Goal: Task Accomplishment & Management: Complete application form

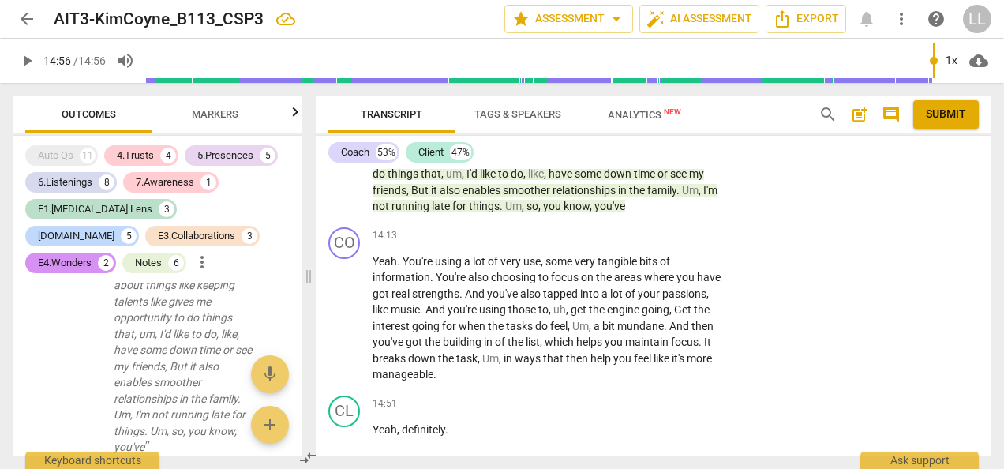
scroll to position [5928, 0]
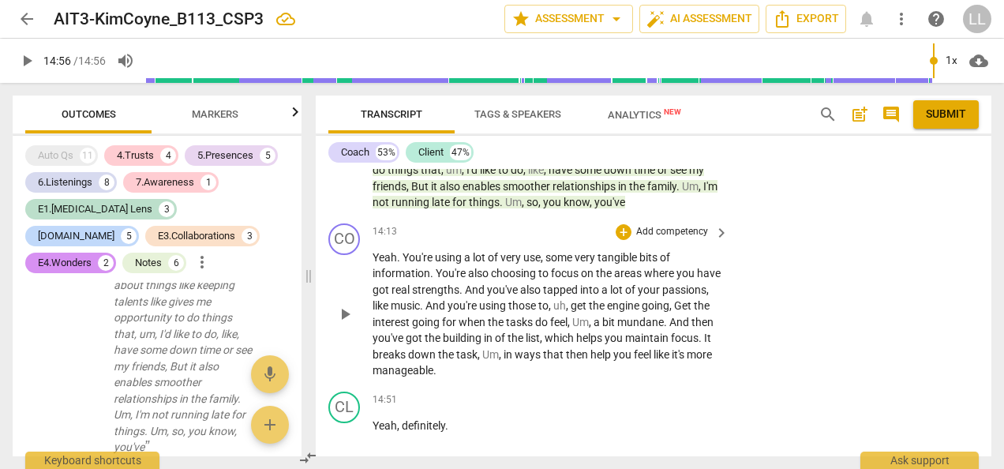
click at [685, 239] on p "Add competency" at bounding box center [672, 232] width 75 height 14
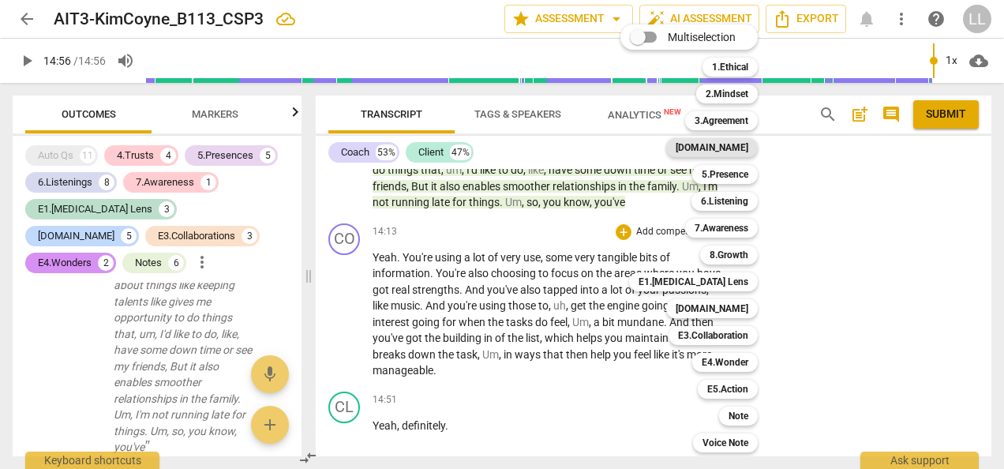
click at [739, 147] on b "4.Trust" at bounding box center [712, 147] width 73 height 19
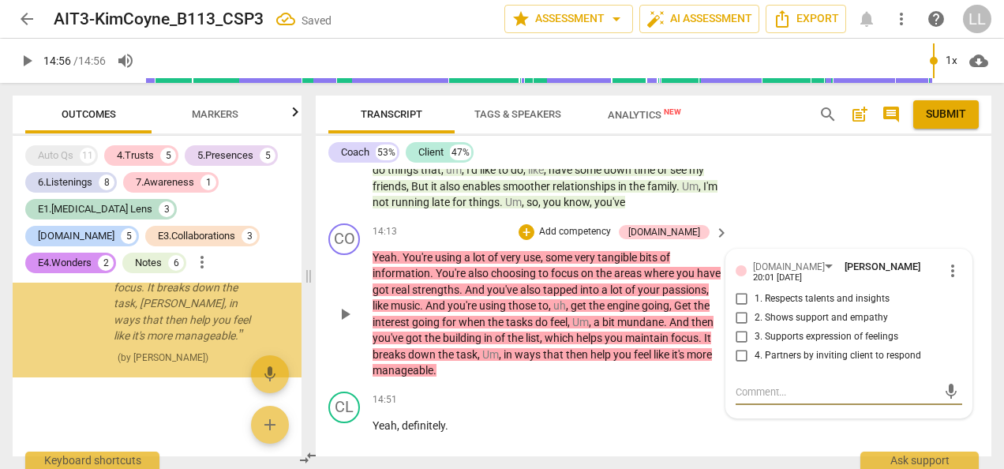
scroll to position [14345, 0]
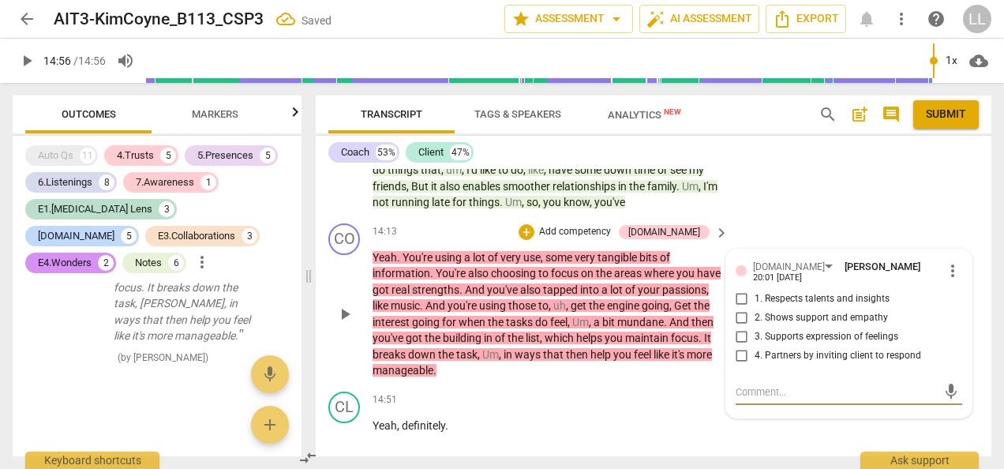
click at [738, 309] on input "1. Respects talents and insights" at bounding box center [741, 299] width 25 height 19
checkbox input "true"
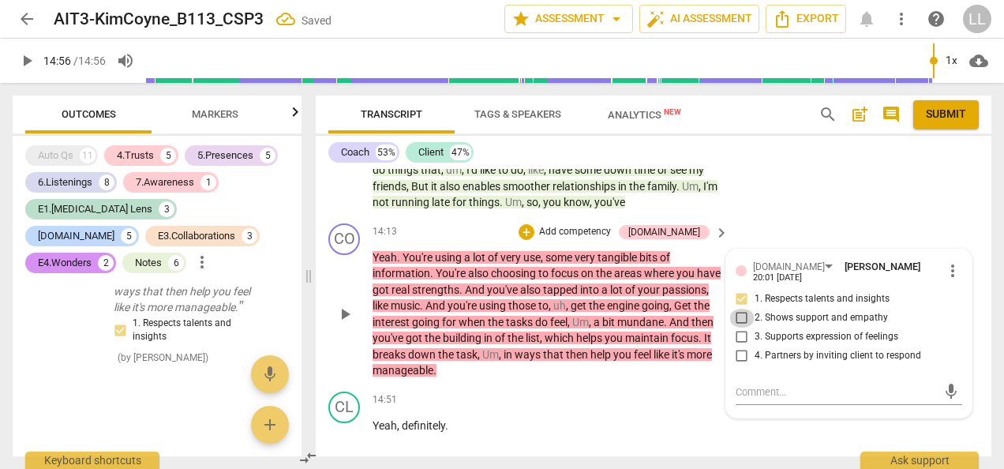
click at [737, 328] on input "2. Shows support and empathy" at bounding box center [741, 318] width 25 height 19
checkbox input "true"
click at [734, 282] on div "CO play_arrow pause 14:13 + Add competency 4.Trust keyboard_arrow_right Yeah . …" at bounding box center [654, 301] width 676 height 168
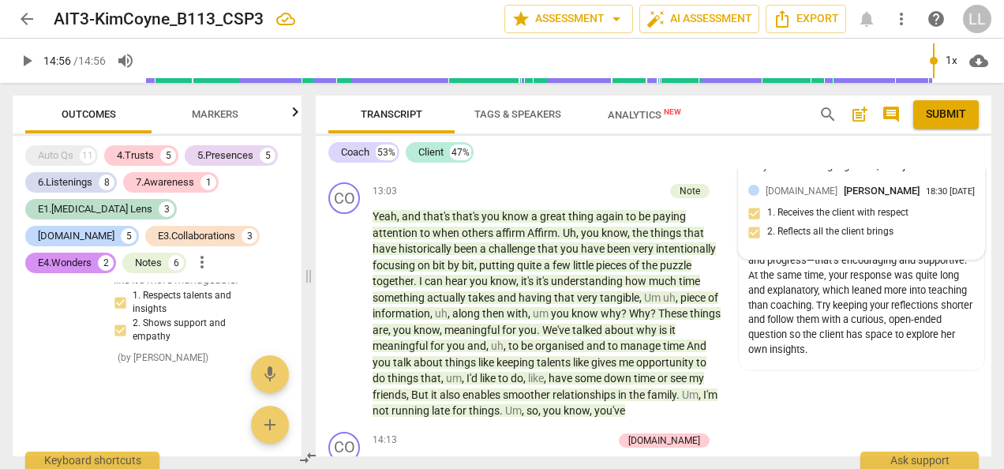
scroll to position [5770, 0]
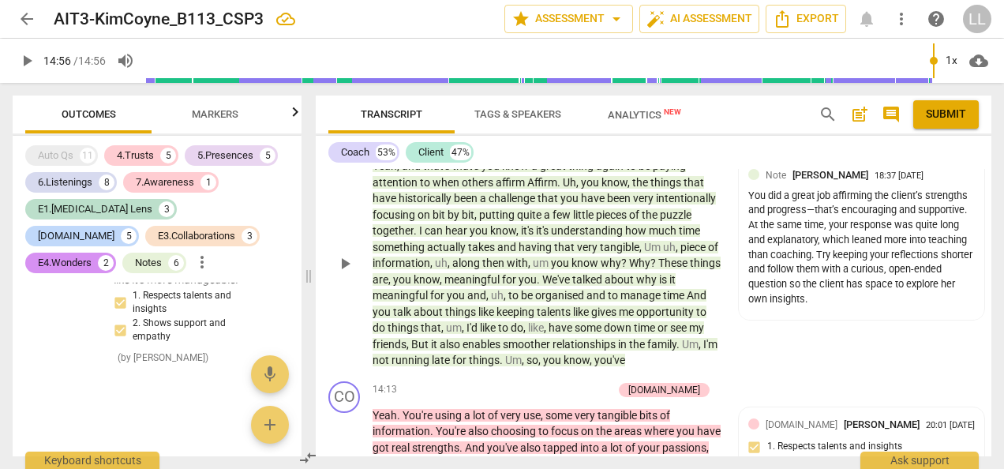
click at [584, 148] on div "+ Add competency" at bounding box center [617, 141] width 94 height 16
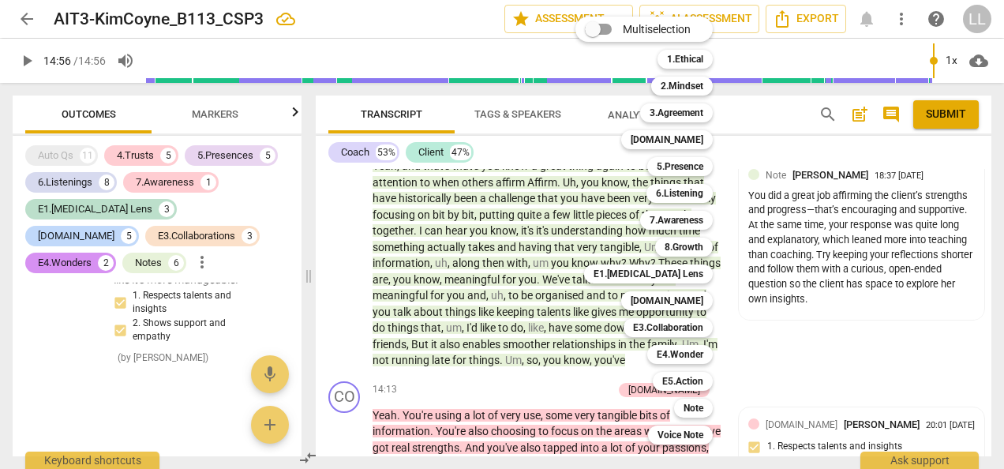
click at [784, 410] on div at bounding box center [502, 234] width 1004 height 469
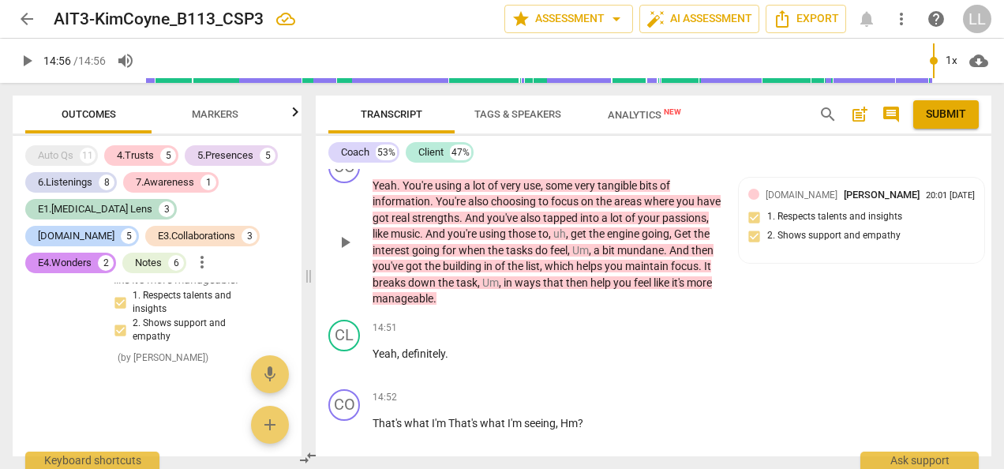
scroll to position [6007, 0]
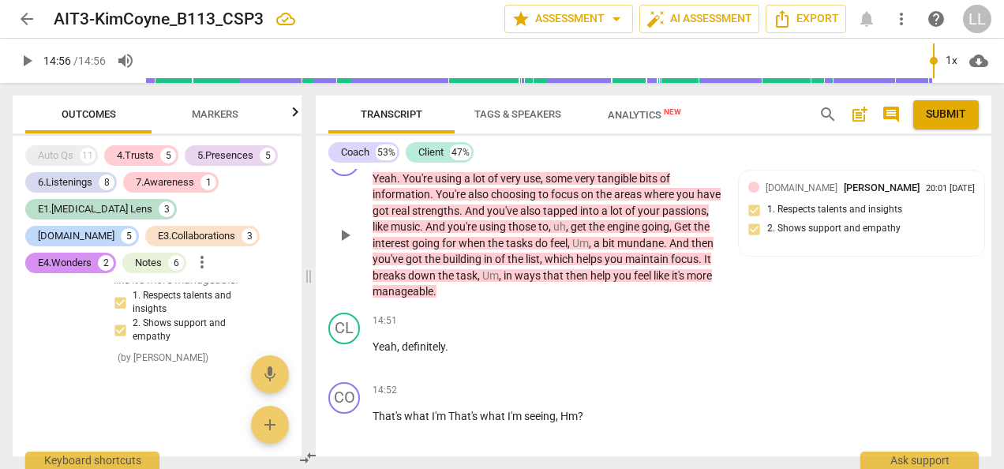
click at [593, 160] on p "Add competency" at bounding box center [574, 153] width 75 height 14
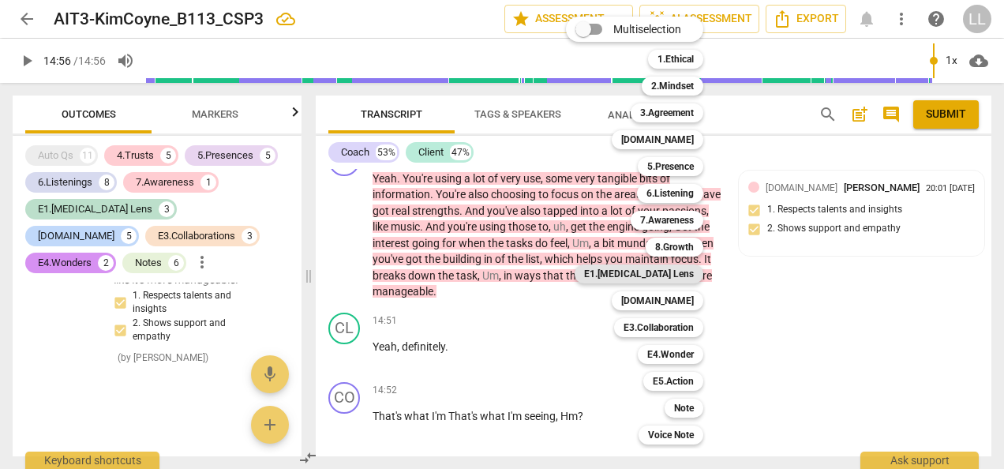
click at [653, 272] on b "E1.ADHD Lens" at bounding box center [639, 273] width 110 height 19
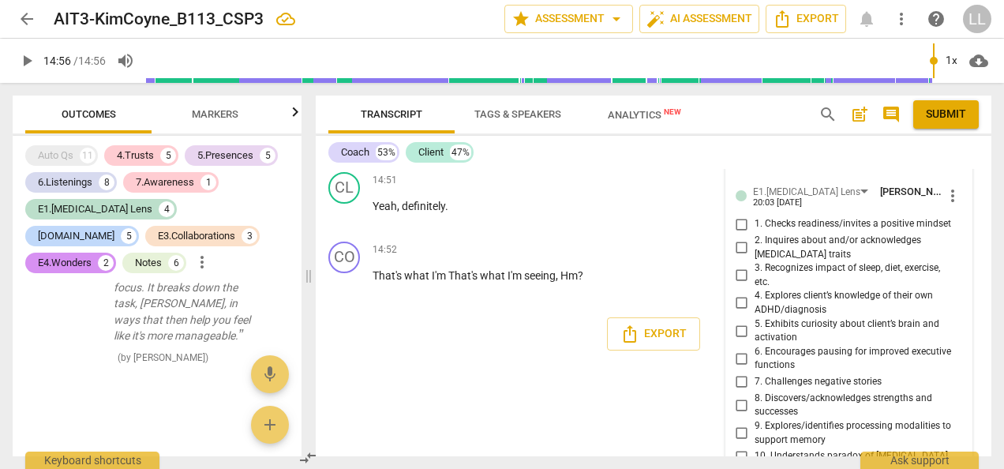
scroll to position [6244, 0]
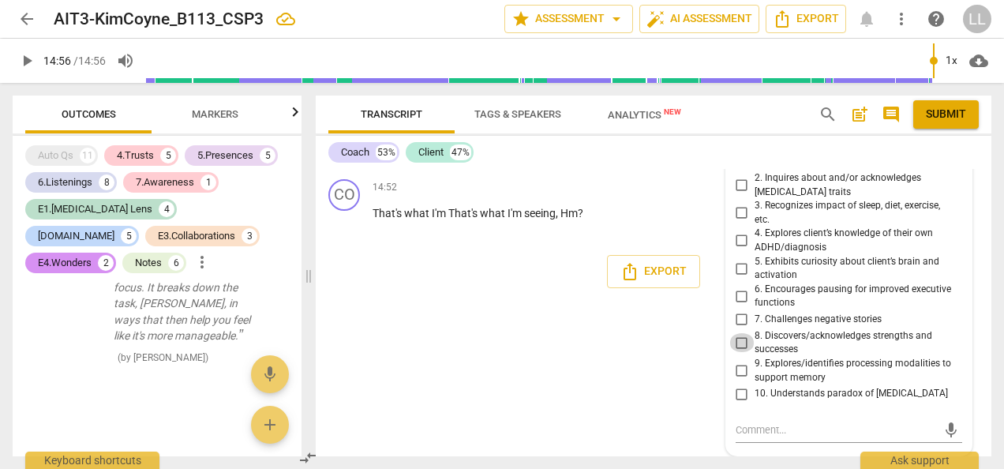
click at [743, 352] on input "8. Discovers/acknowledges strengths and successes" at bounding box center [741, 342] width 25 height 19
checkbox input "true"
click at [676, 369] on div "Donna Addkison Summary: You start strong in this recording with a direct, conci…" at bounding box center [654, 312] width 676 height 287
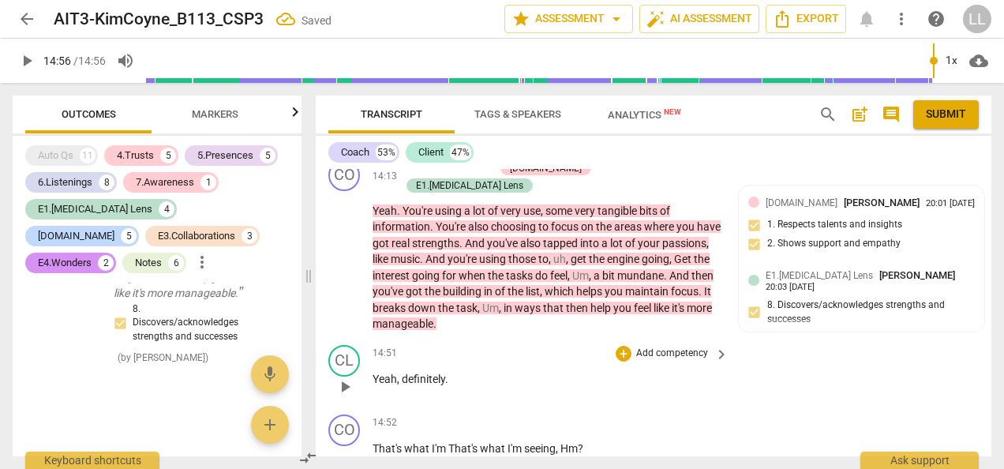
scroll to position [5956, 0]
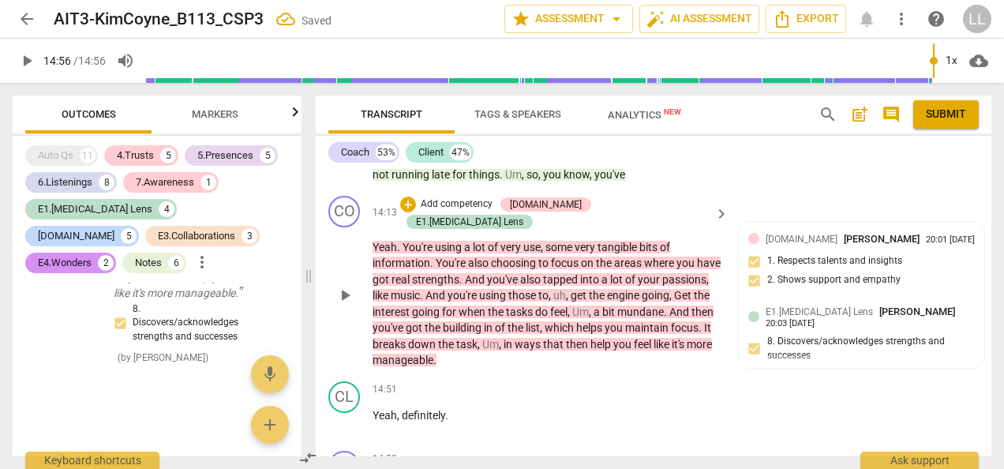
click at [494, 212] on p "Add competency" at bounding box center [456, 204] width 75 height 14
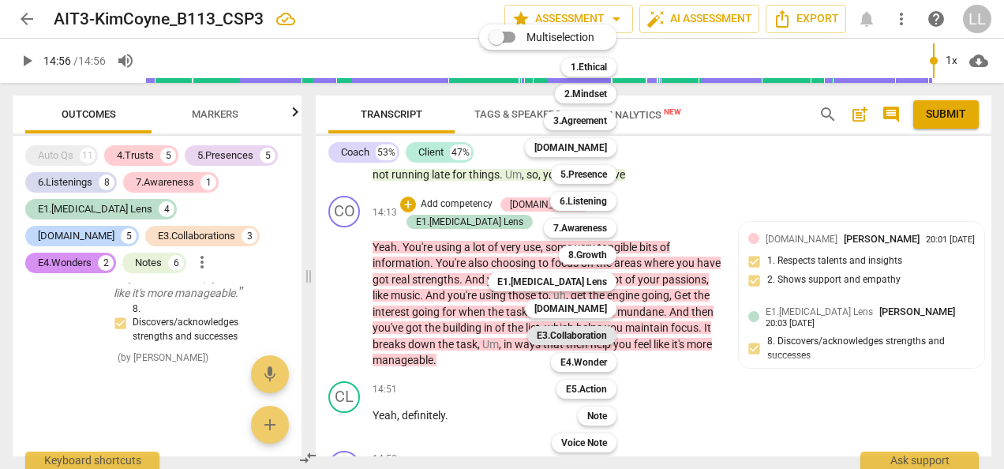
click at [573, 335] on b "E3.Collaboration" at bounding box center [572, 335] width 70 height 19
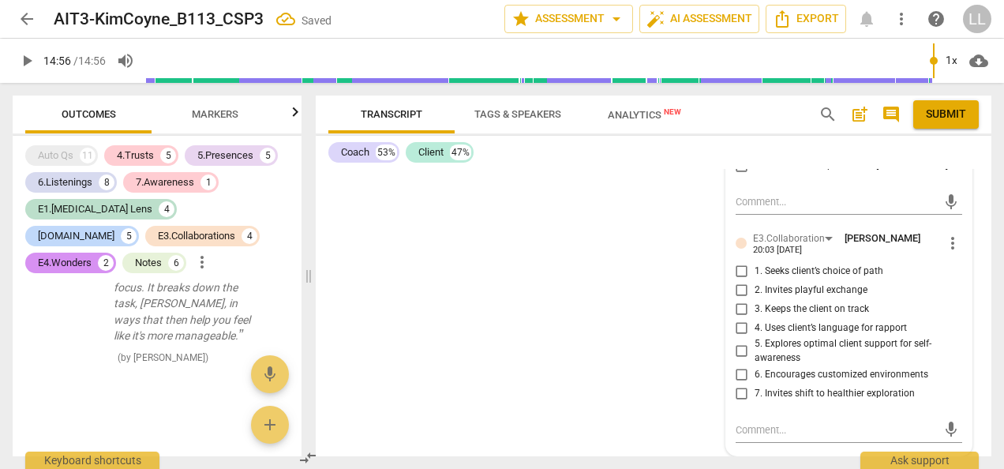
scroll to position [6503, 0]
click at [742, 395] on input "7. Invites shift to healthier exploration" at bounding box center [741, 393] width 25 height 19
checkbox input "true"
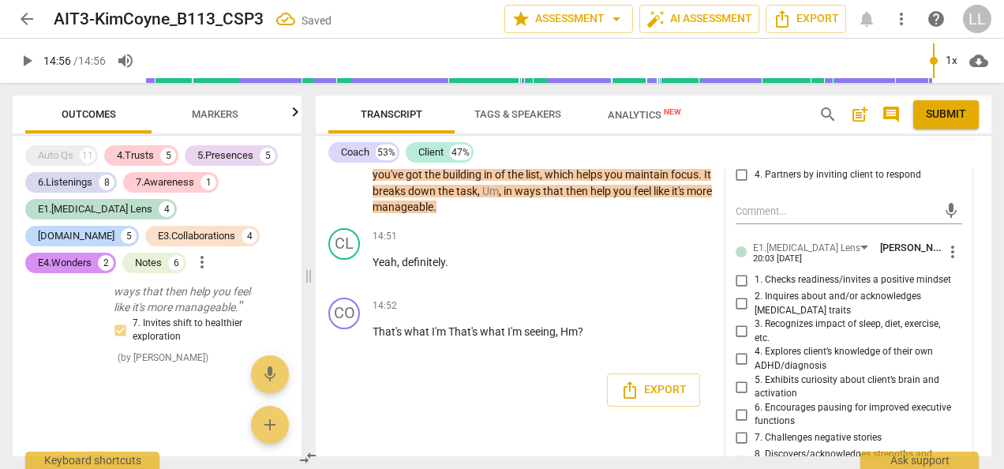
scroll to position [5951, 0]
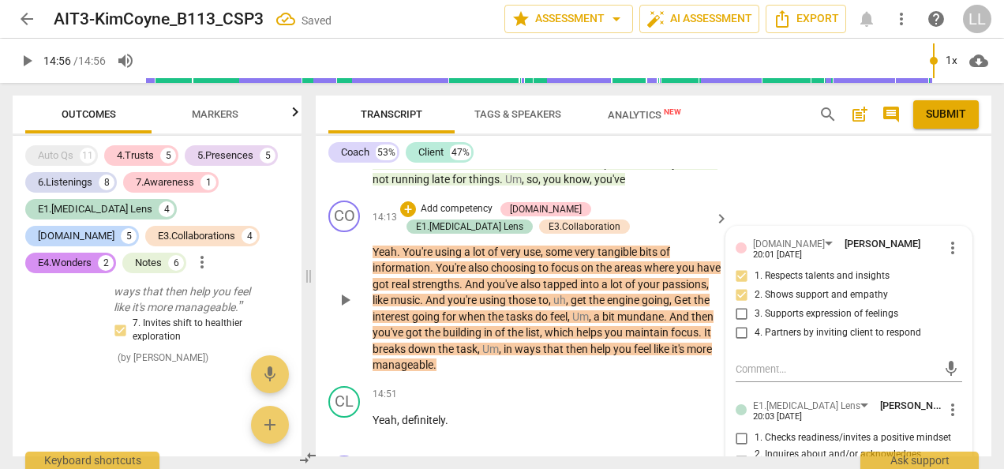
click at [703, 348] on p "Yeah . You're using a lot of very use , some very tangible bits of information …" at bounding box center [547, 308] width 348 height 129
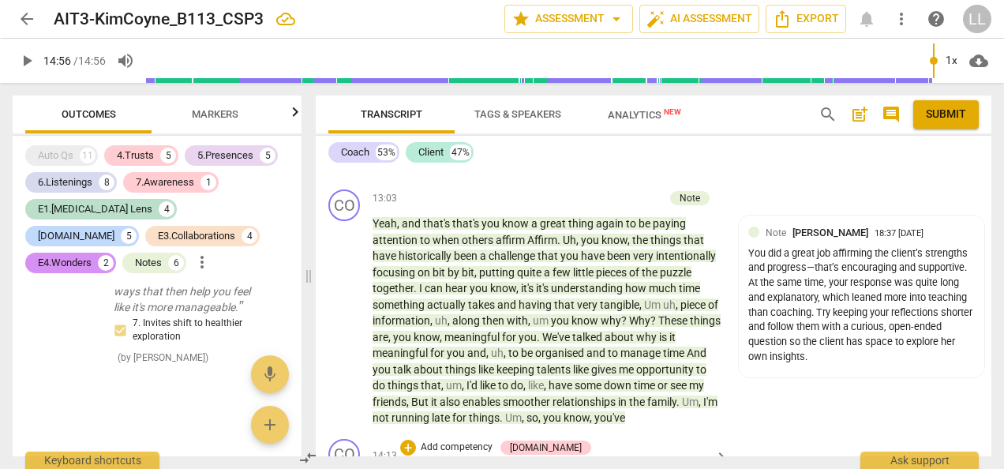
scroll to position [5736, 0]
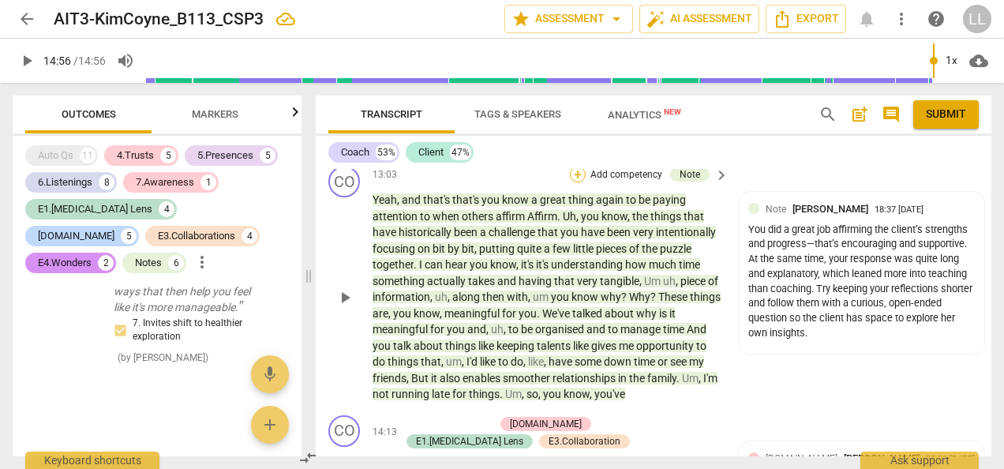
click at [570, 182] on div "+" at bounding box center [578, 175] width 16 height 16
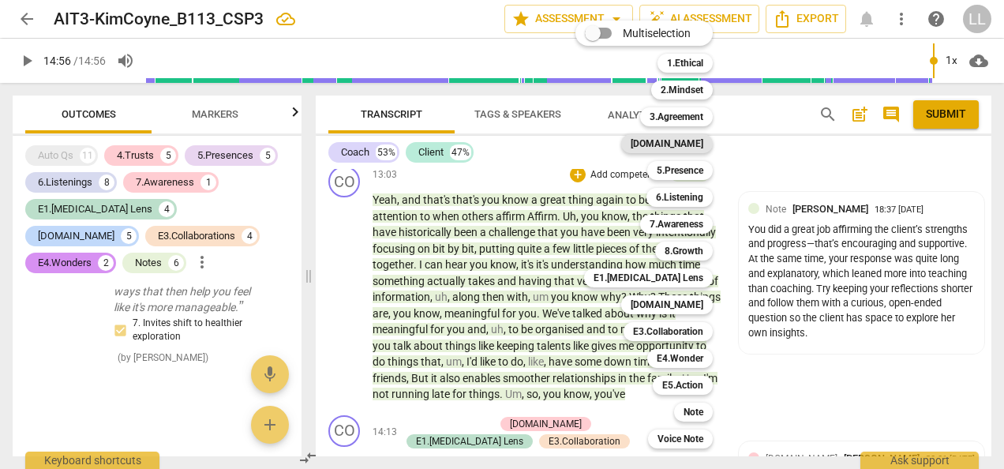
click at [688, 144] on b "4.Trust" at bounding box center [667, 143] width 73 height 19
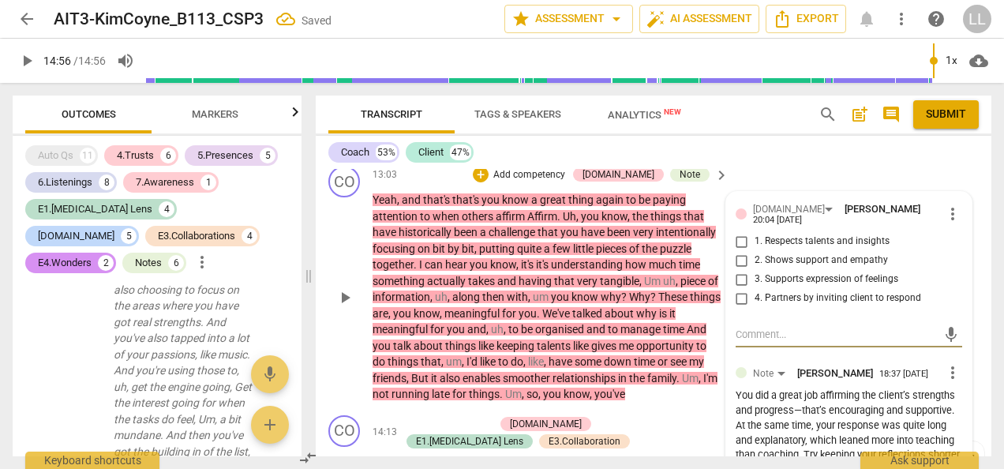
scroll to position [14466, 0]
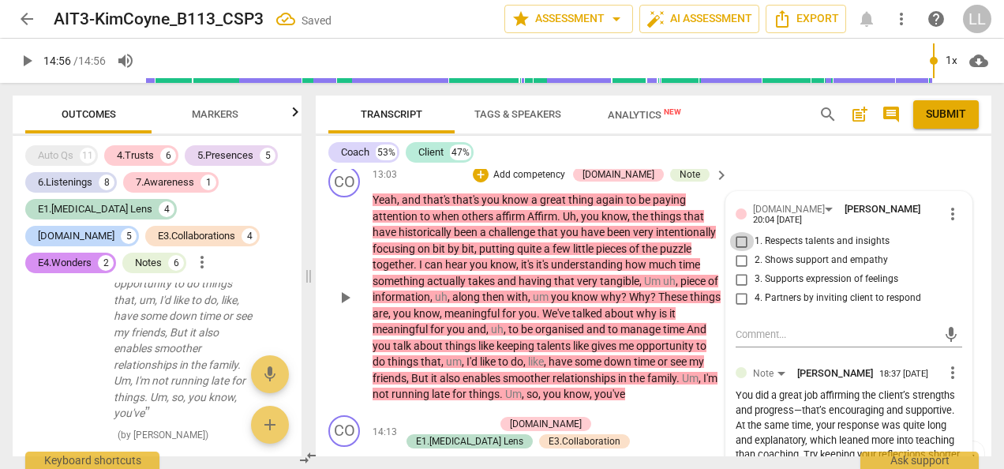
click at [738, 251] on input "1. Respects talents and insights" at bounding box center [741, 241] width 25 height 19
checkbox input "true"
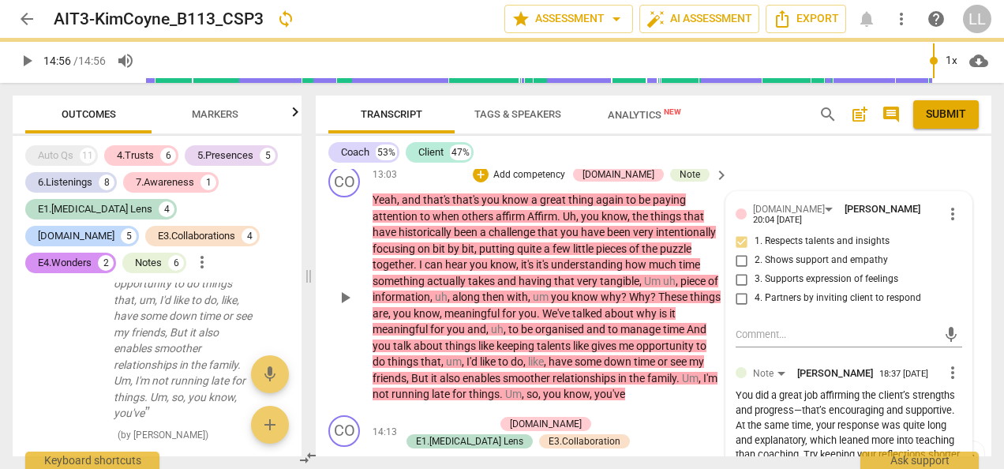
click at [709, 260] on p "Yeah , and that's that's you know a great thing again to be paying attention to…" at bounding box center [547, 297] width 348 height 211
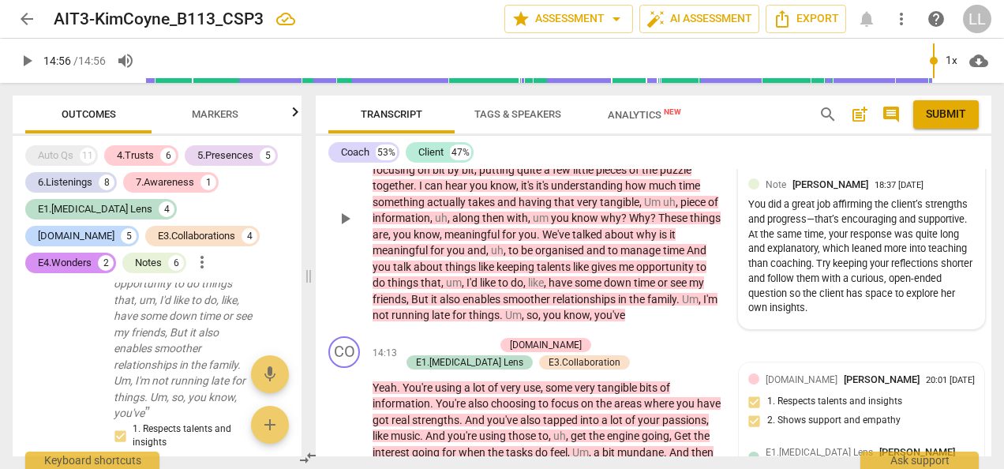
scroll to position [5736, 0]
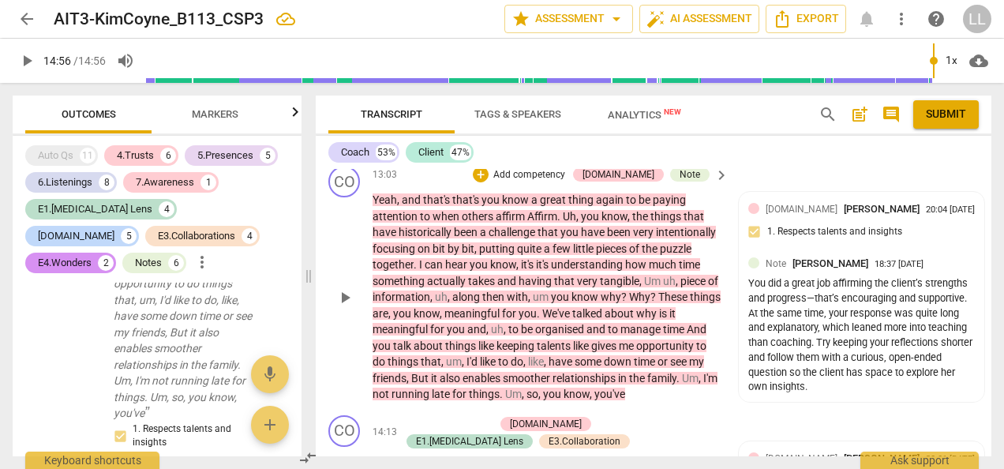
click at [530, 182] on div "+ Add competency" at bounding box center [520, 175] width 94 height 16
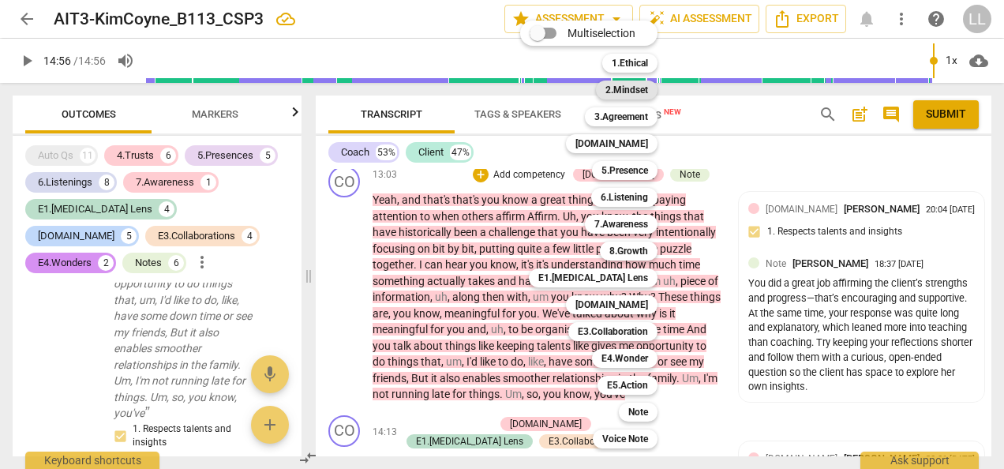
click at [619, 93] on b "2.Mindset" at bounding box center [626, 90] width 43 height 19
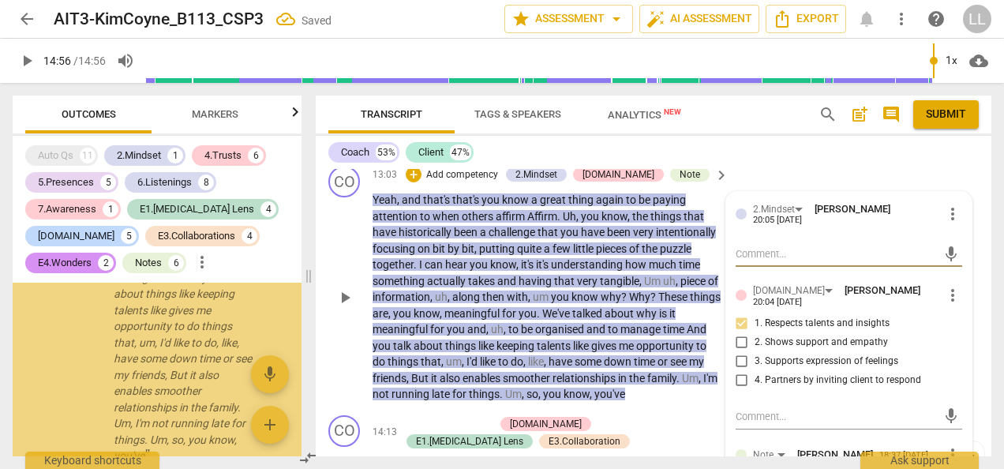
scroll to position [15122, 0]
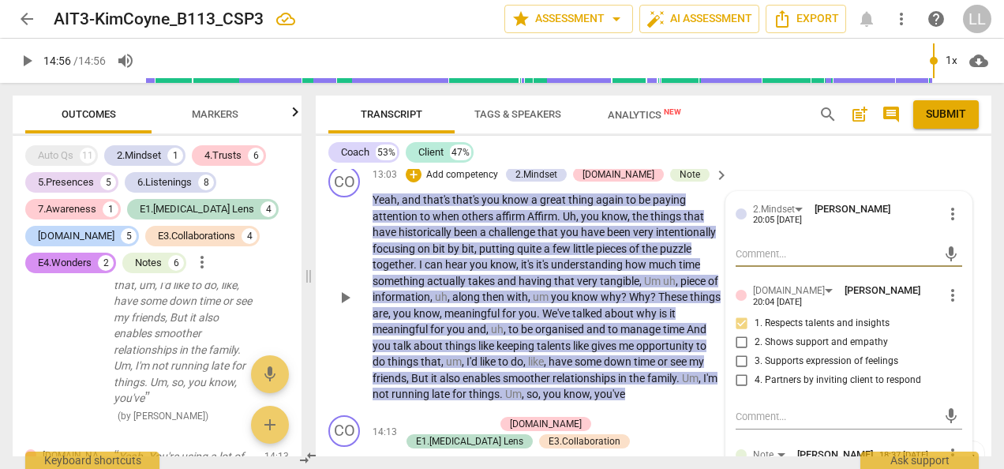
click at [949, 223] on span "more_vert" at bounding box center [952, 213] width 19 height 19
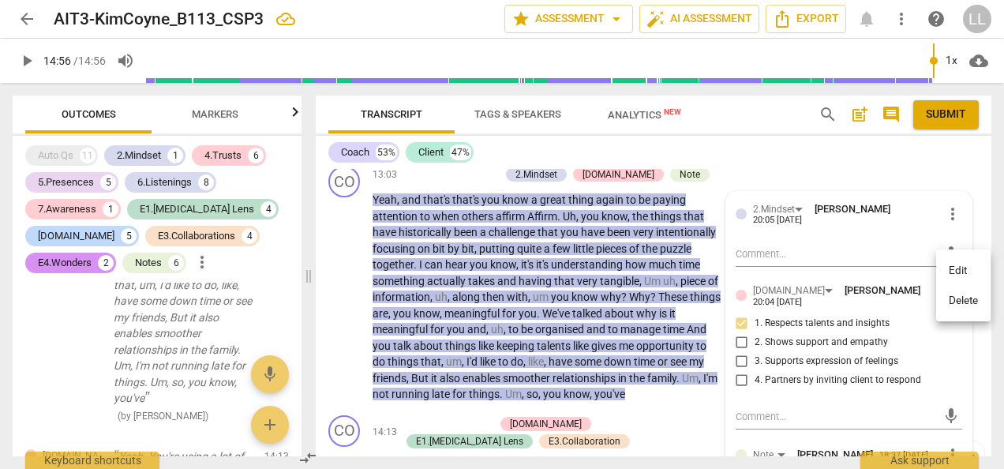
click at [957, 297] on li "Delete" at bounding box center [963, 301] width 54 height 30
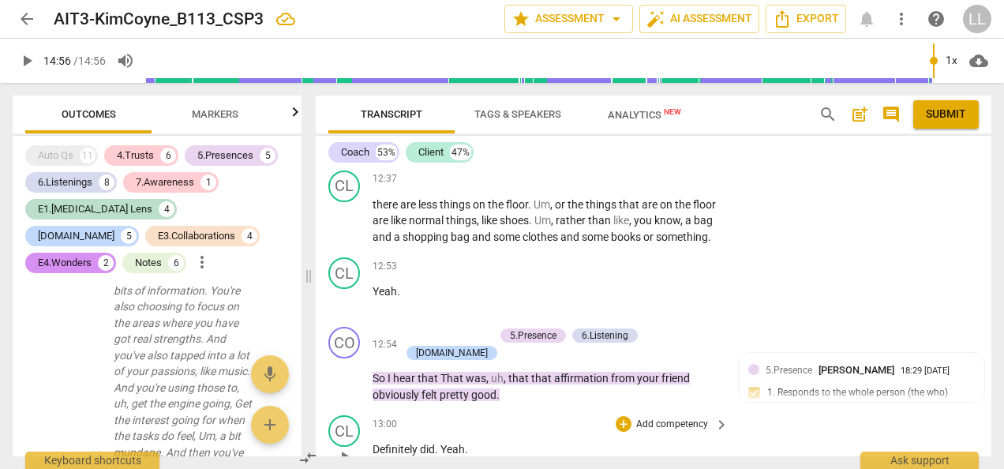
scroll to position [5263, 0]
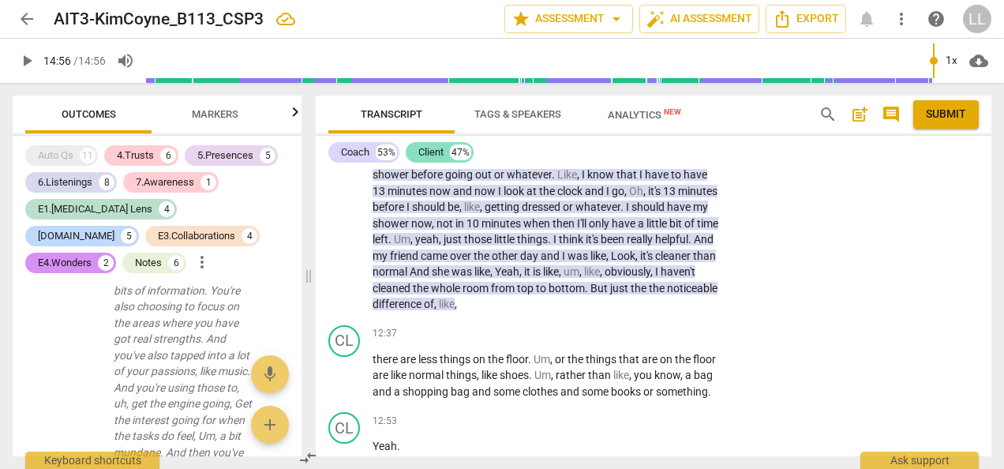
click at [431, 154] on div "Client" at bounding box center [430, 152] width 25 height 16
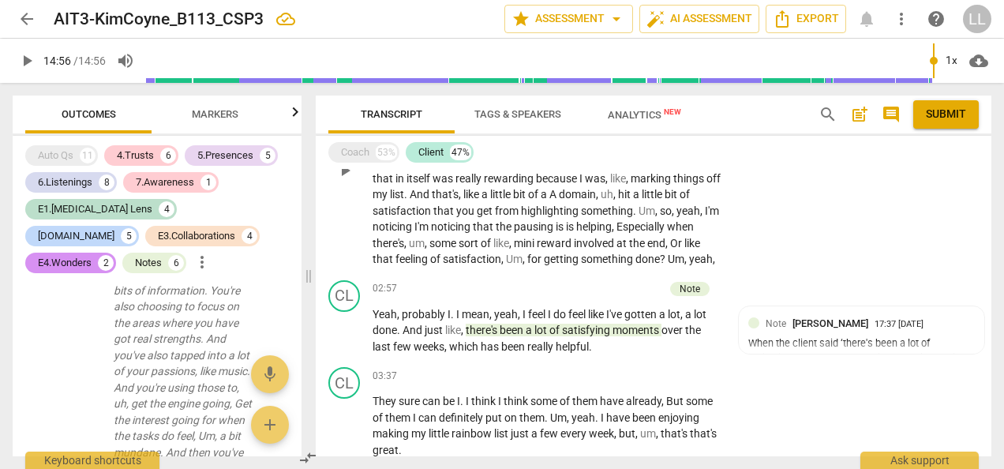
scroll to position [2476, 0]
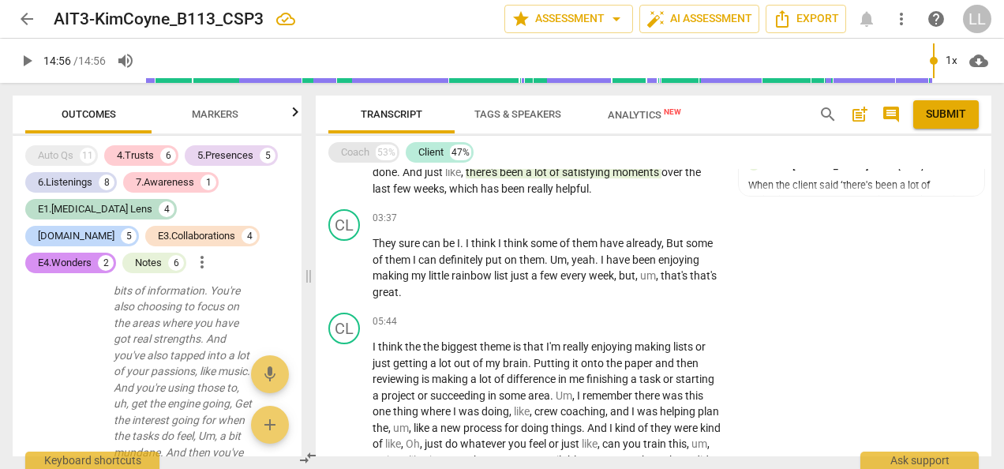
click at [361, 155] on div "Coach" at bounding box center [355, 152] width 28 height 16
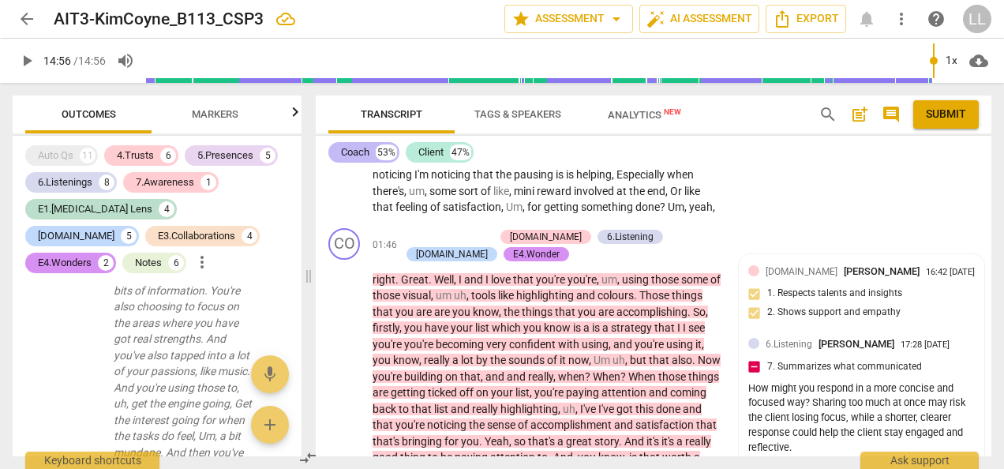
scroll to position [2582, 0]
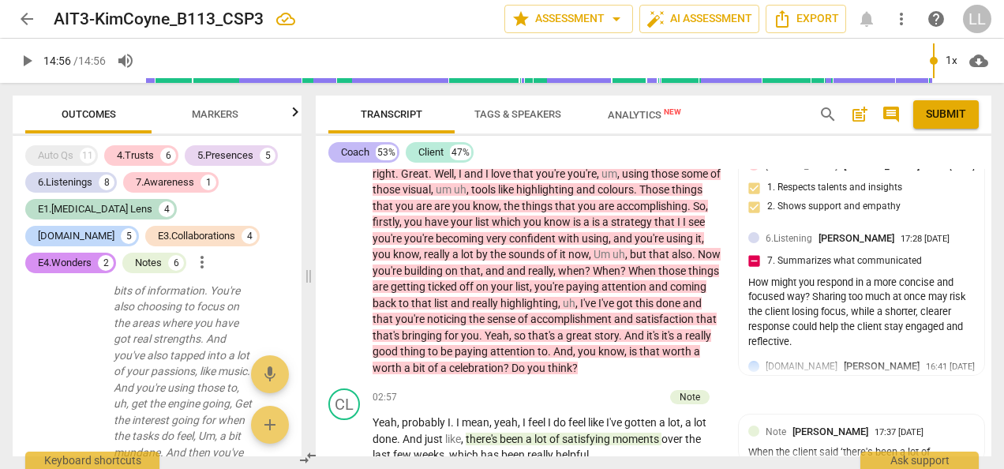
click at [361, 155] on div "Coach" at bounding box center [355, 152] width 28 height 16
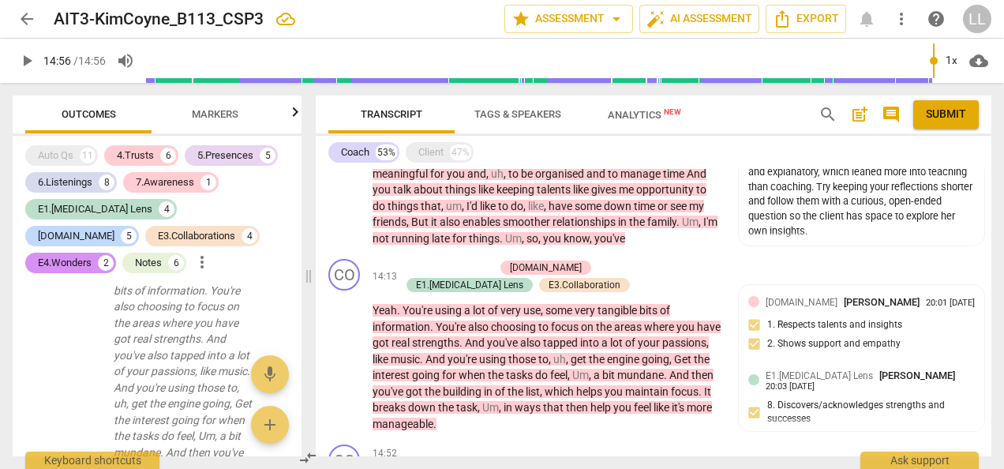
scroll to position [3711, 0]
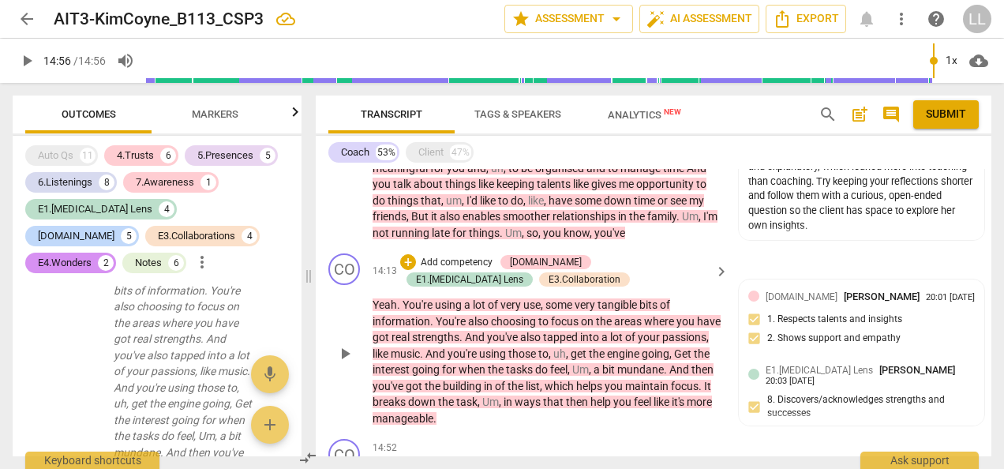
click at [430, 270] on p "Add competency" at bounding box center [456, 263] width 75 height 14
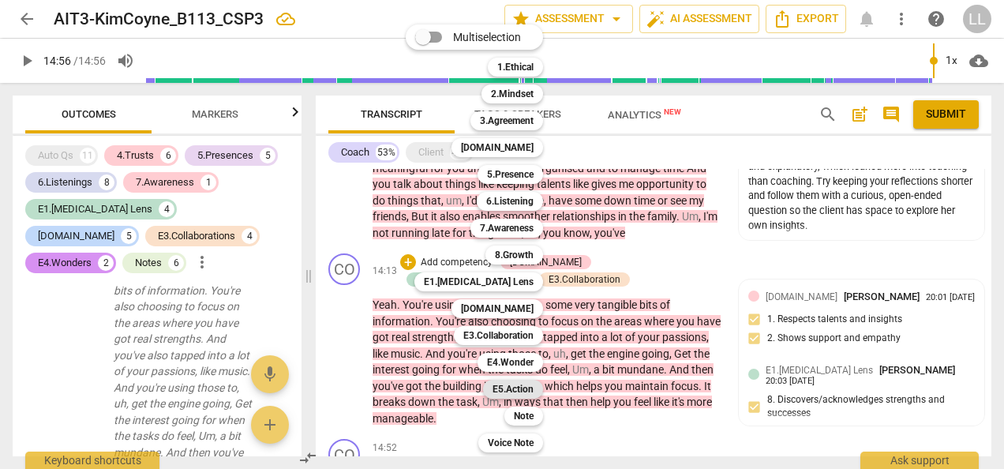
click at [519, 388] on b "E5.Action" at bounding box center [512, 389] width 41 height 19
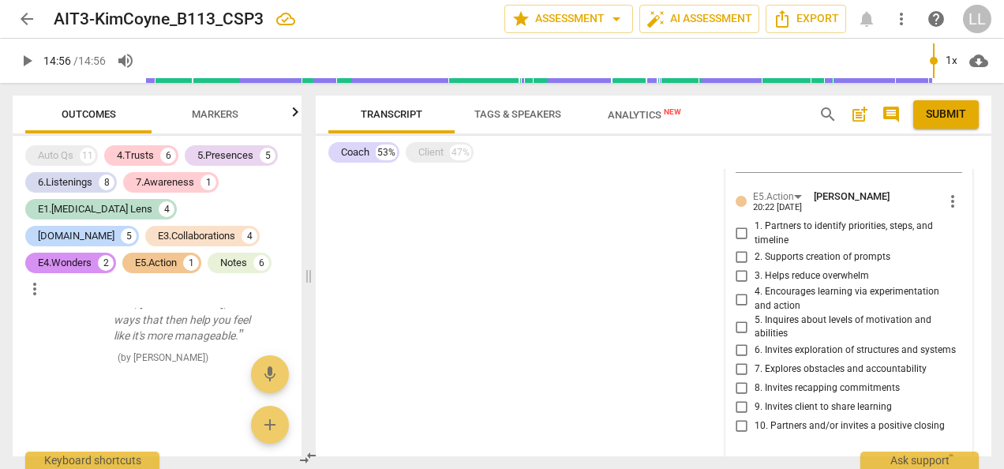
scroll to position [4565, 0]
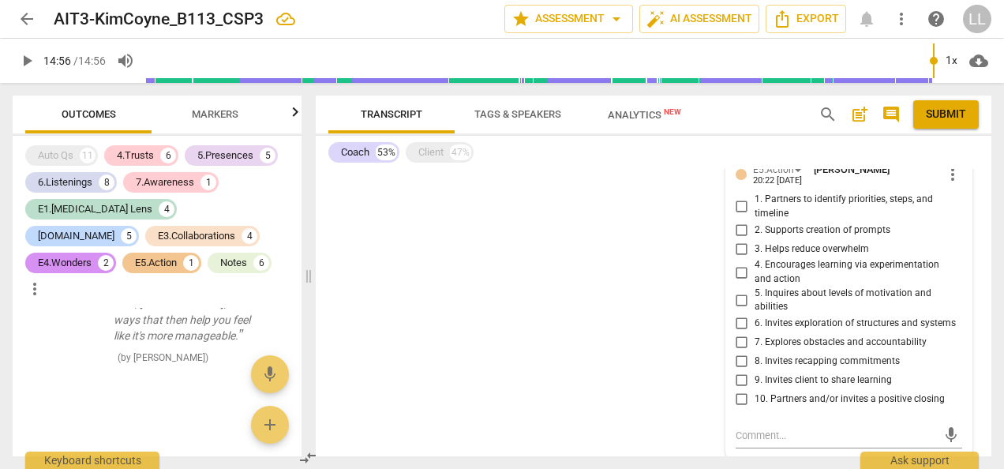
click at [740, 317] on input "6. Invites exploration of structures and systems" at bounding box center [741, 323] width 25 height 19
checkbox input "true"
click at [697, 257] on div "Donna Addkison Summary: You start strong in this recording with a direct, conci…" at bounding box center [654, 312] width 676 height 287
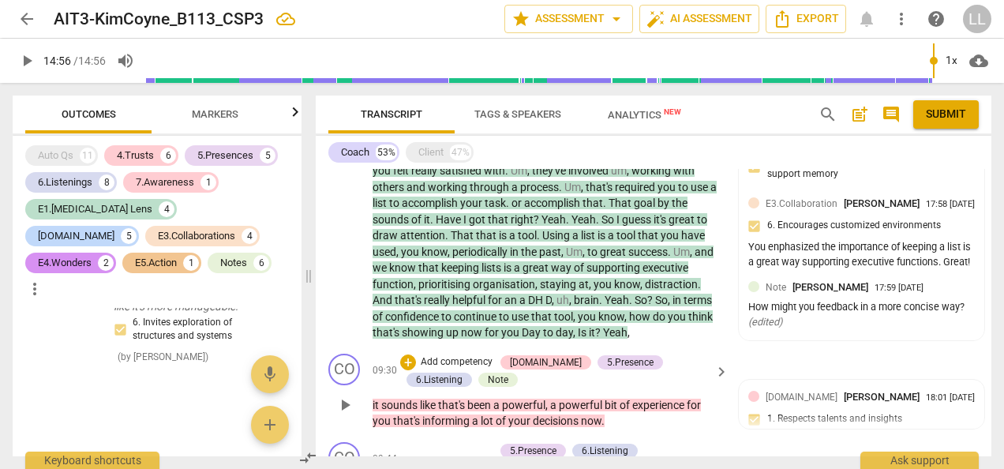
scroll to position [2800, 0]
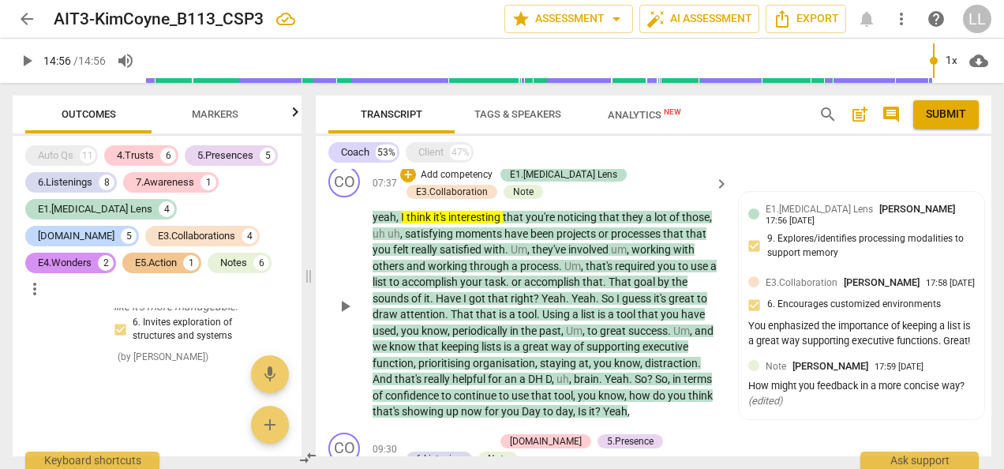
click at [433, 182] on p "Add competency" at bounding box center [456, 175] width 75 height 14
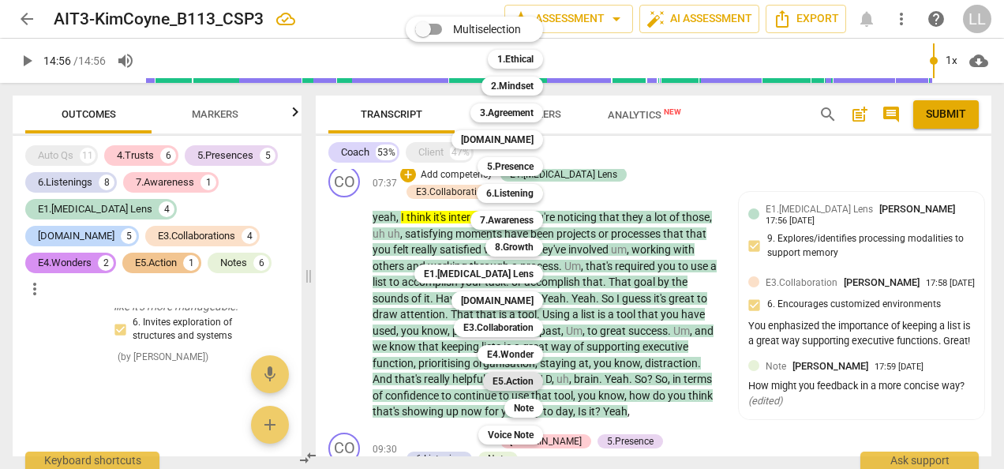
click at [530, 380] on b "E5.Action" at bounding box center [512, 381] width 41 height 19
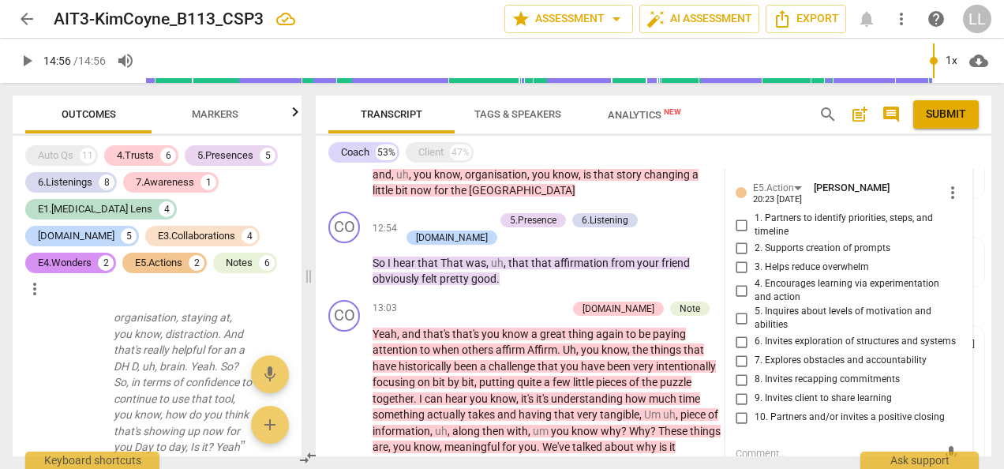
scroll to position [3495, 0]
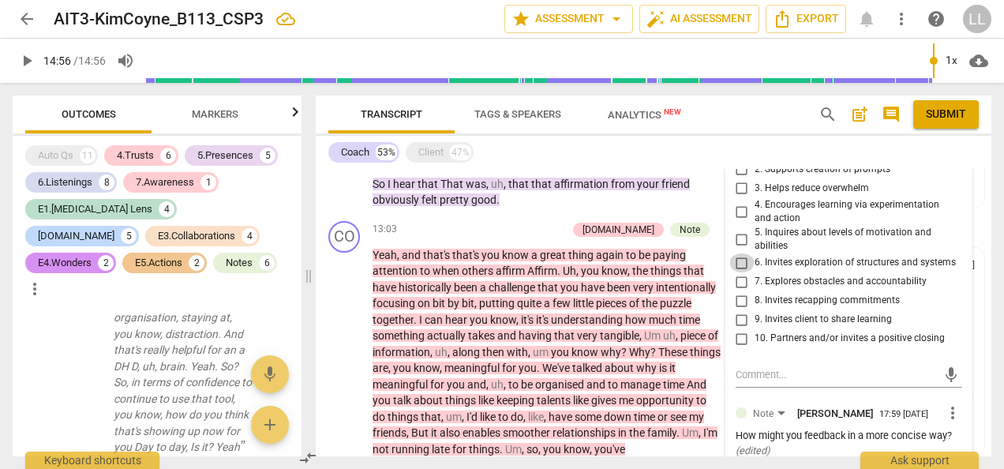
click at [739, 272] on input "6. Invites exploration of structures and systems" at bounding box center [741, 262] width 25 height 19
checkbox input "true"
click at [711, 208] on p "So I hear that That was , uh , that that affirmation from your friend obviously…" at bounding box center [547, 192] width 348 height 32
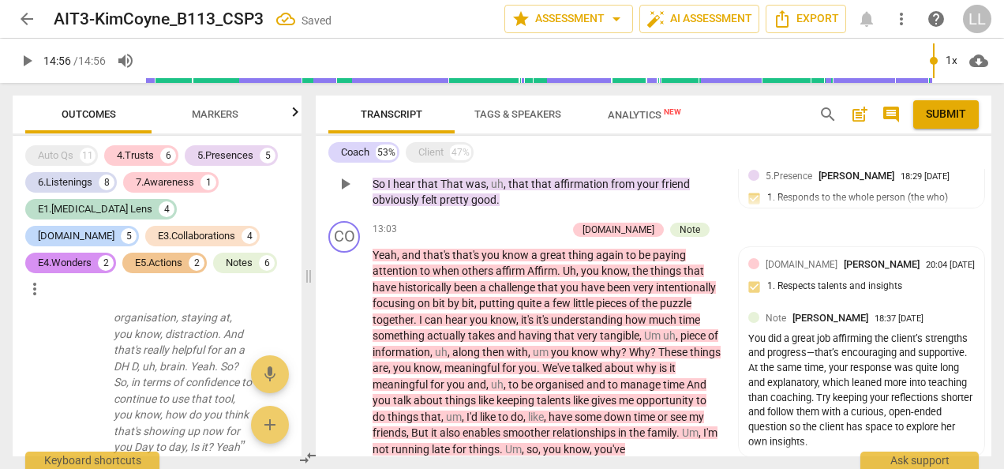
click at [711, 208] on p "So I hear that That was , uh , that that affirmation from your friend obviously…" at bounding box center [547, 192] width 348 height 32
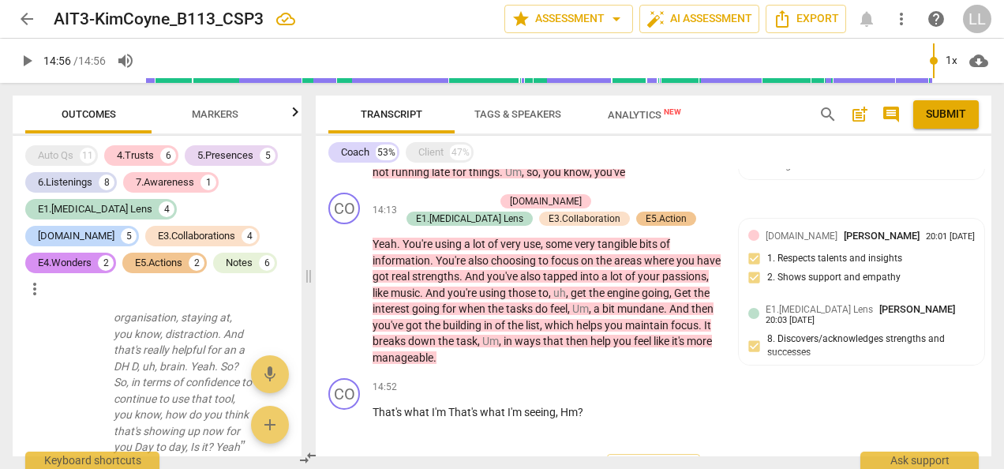
scroll to position [3747, 0]
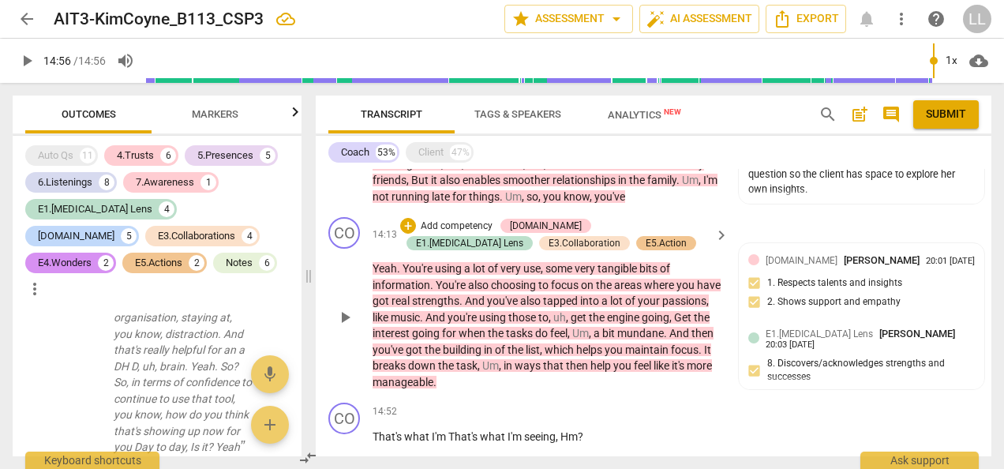
click at [617, 390] on p "Yeah . You're using a lot of very use , some very tangible bits of information …" at bounding box center [547, 324] width 348 height 129
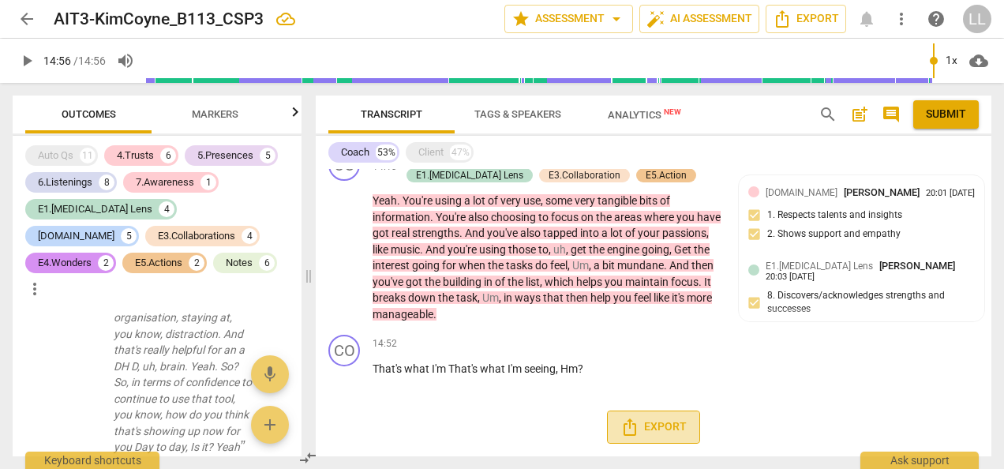
click at [648, 425] on span "Export" at bounding box center [653, 427] width 66 height 19
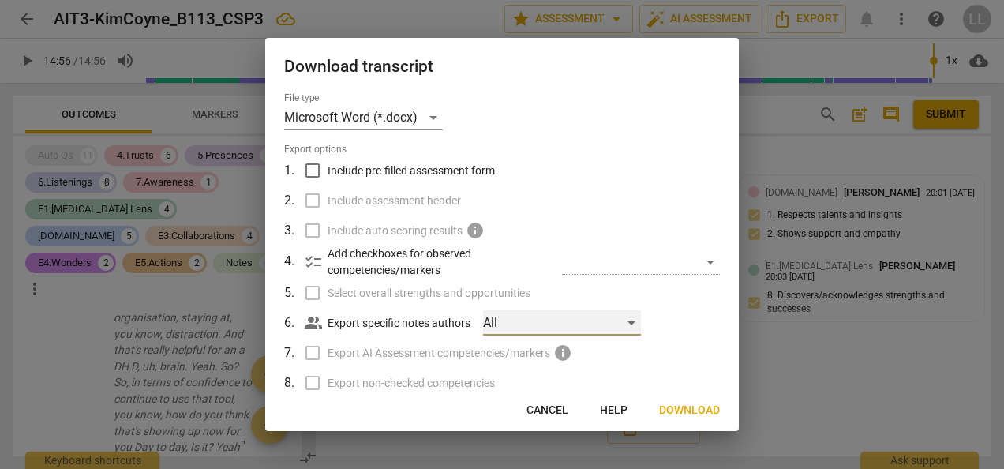
click at [537, 322] on div "All" at bounding box center [562, 322] width 158 height 25
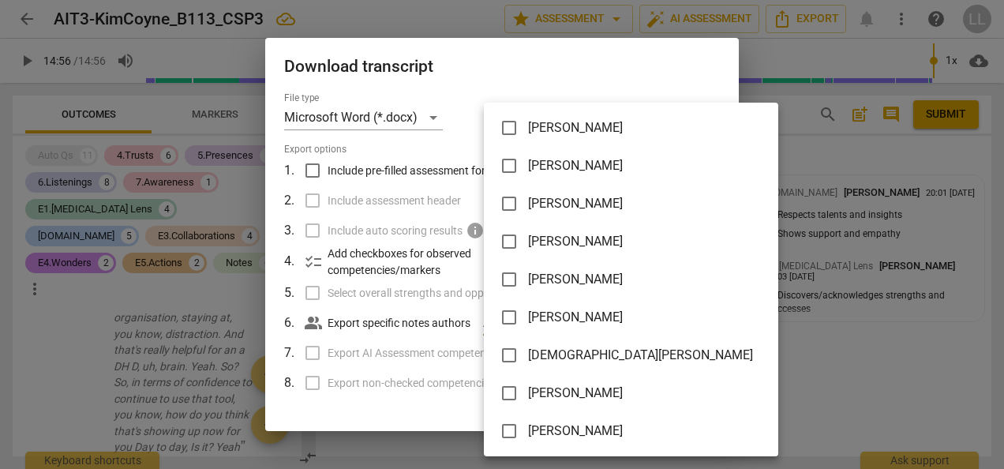
click at [510, 431] on input "checkbox" at bounding box center [509, 431] width 38 height 38
checkbox input "true"
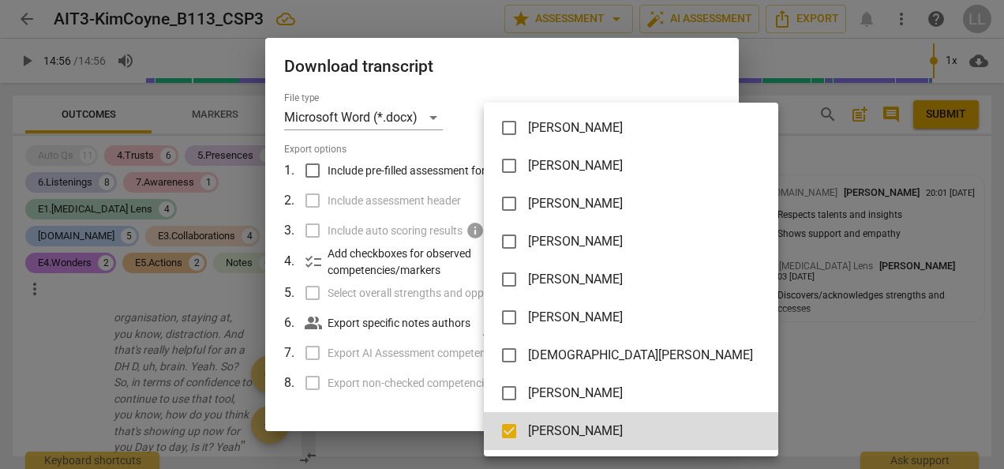
click at [400, 417] on div at bounding box center [502, 234] width 1004 height 469
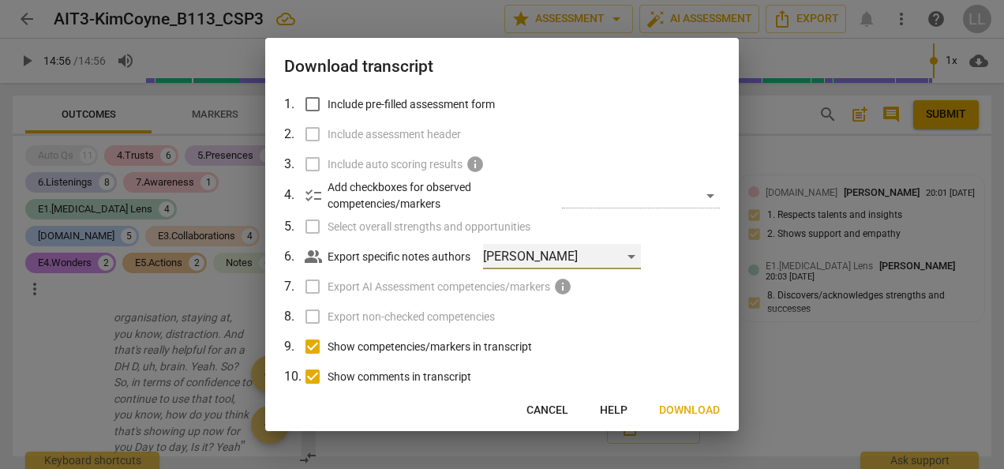
scroll to position [129, 0]
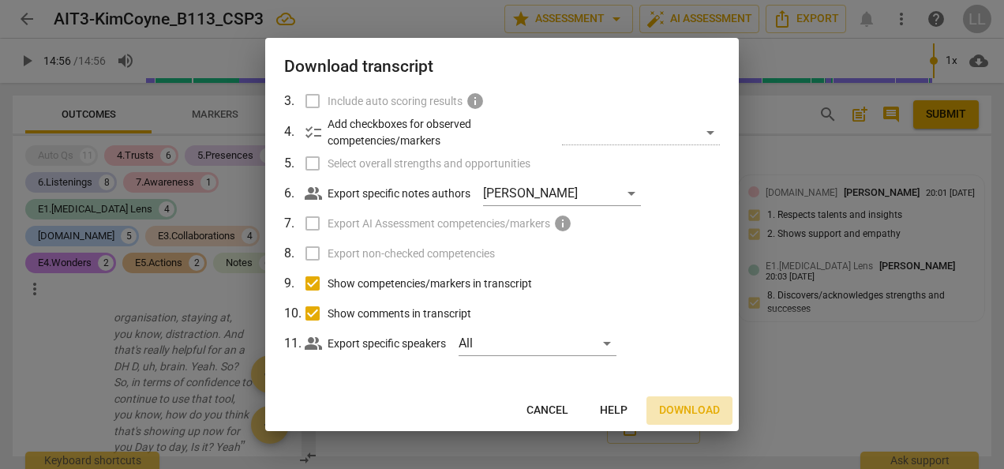
click at [683, 409] on span "Download" at bounding box center [689, 411] width 61 height 16
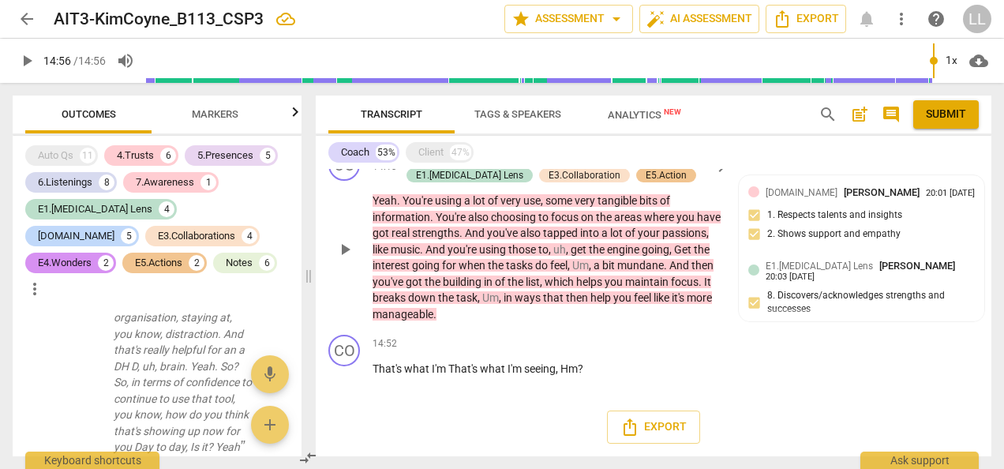
click at [682, 317] on p "Yeah . You're using a lot of very use , some very tangible bits of information …" at bounding box center [547, 257] width 348 height 129
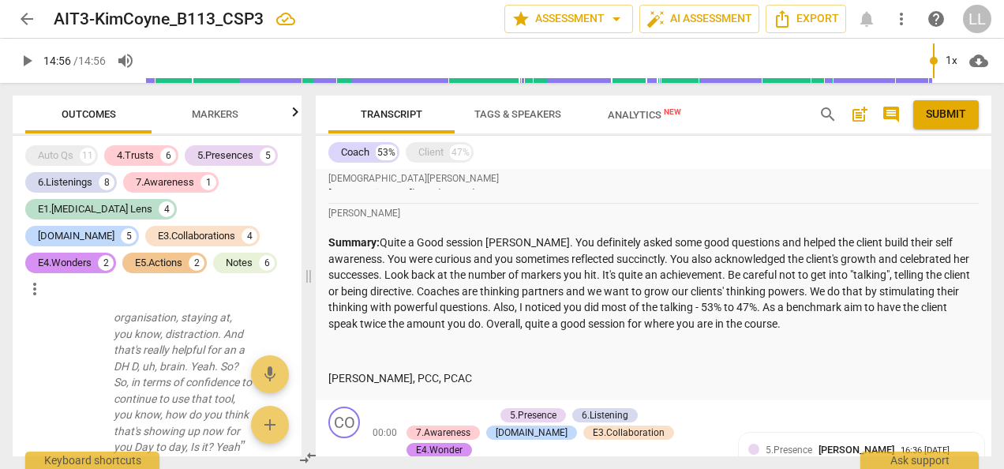
scroll to position [1143, 0]
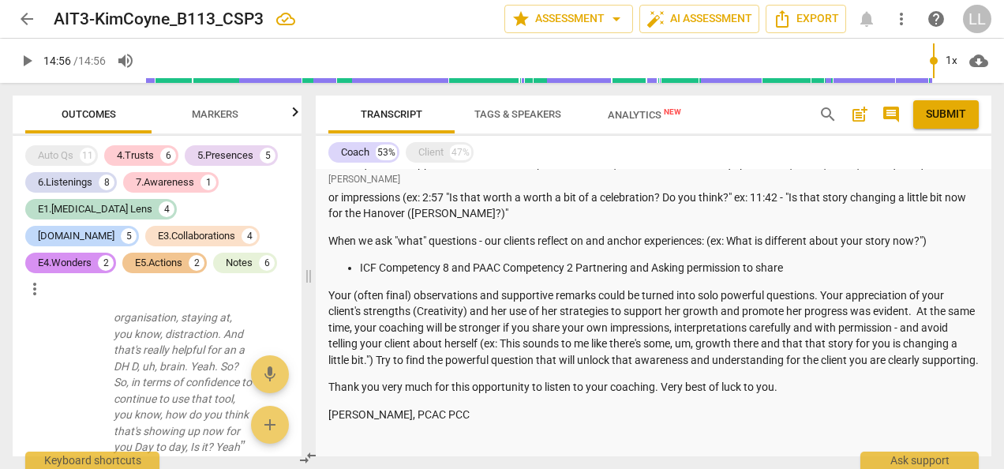
click at [856, 114] on span "post_add" at bounding box center [859, 114] width 19 height 19
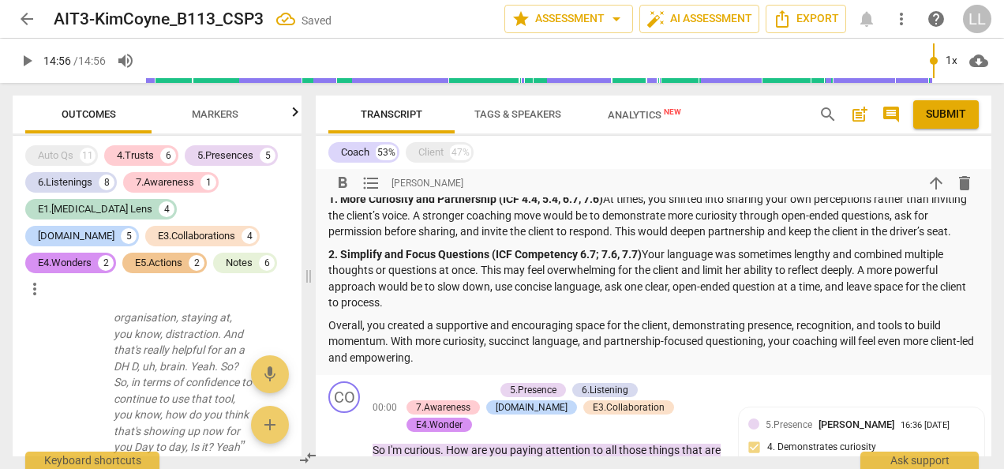
scroll to position [2301, 0]
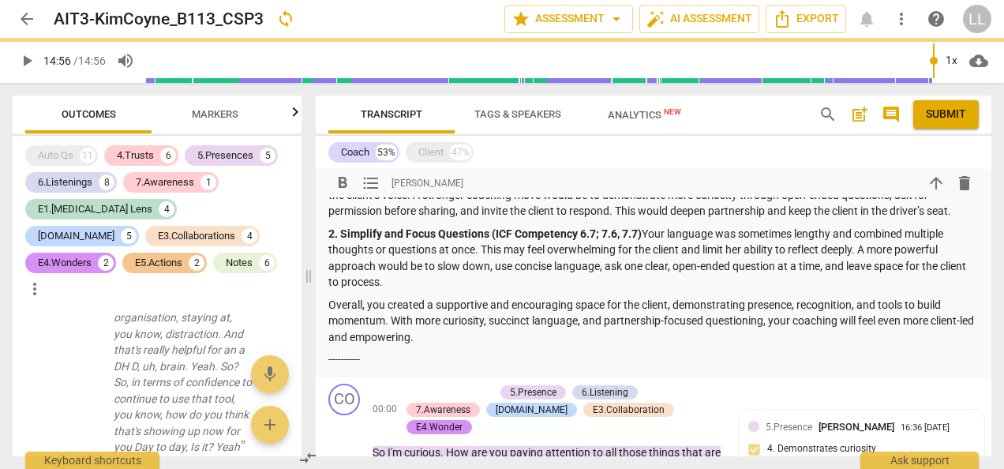
click at [395, 368] on div "Summary: Hi Kim, congratulations for completing CPS3! here is my feedback. Plea…" at bounding box center [653, 137] width 650 height 462
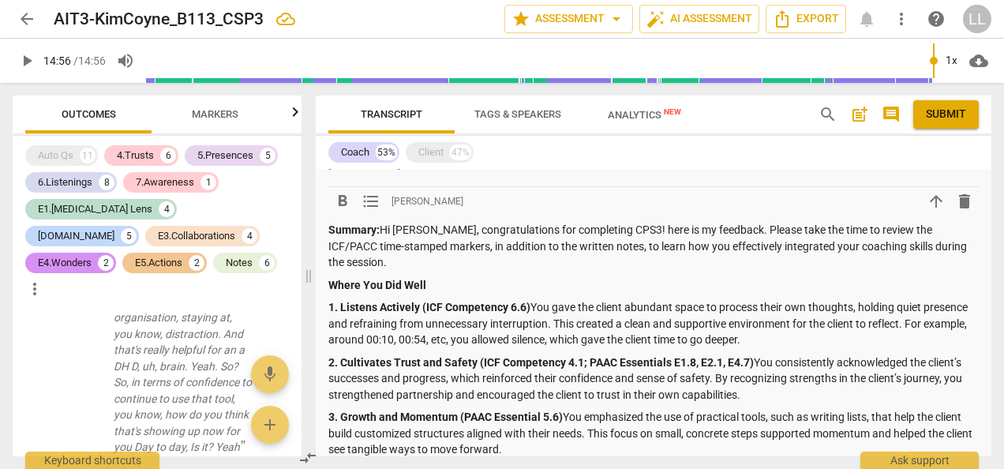
scroll to position [2064, 0]
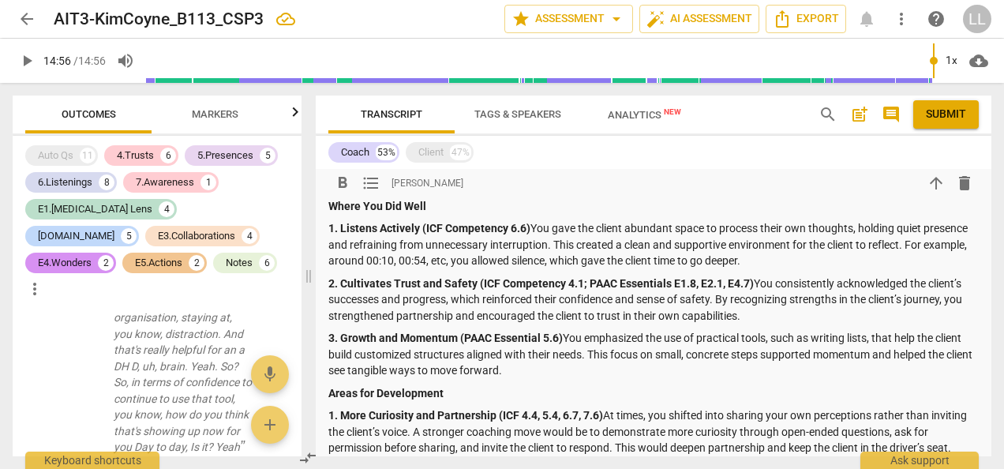
click at [581, 290] on strong "2. Cultivates Trust and Safety (ICF Competency 4.1; PAAC Essentials E1.8, E2.1,…" at bounding box center [540, 283] width 425 height 13
click at [758, 295] on p "2. Cultivates Trust and Safety (ICF Competency 4.1); PAAC Essentials E1.8, E2.1…" at bounding box center [653, 299] width 650 height 49
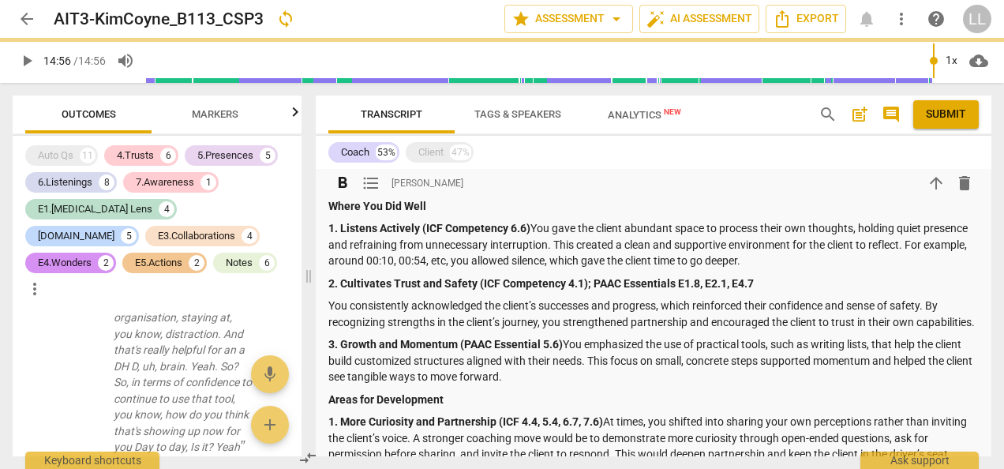
click at [535, 243] on p "1. Listens Actively (ICF Competency 6.6) You gave the client abundant space to …" at bounding box center [653, 244] width 650 height 49
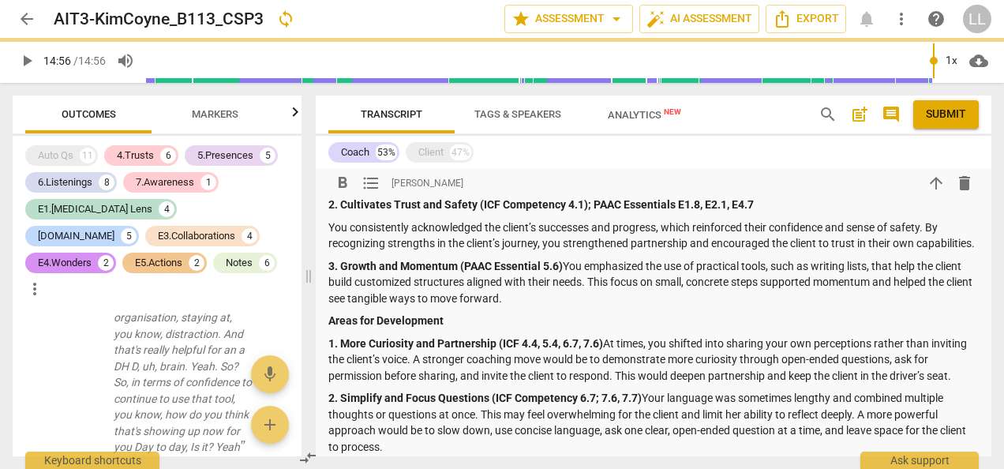
scroll to position [2222, 0]
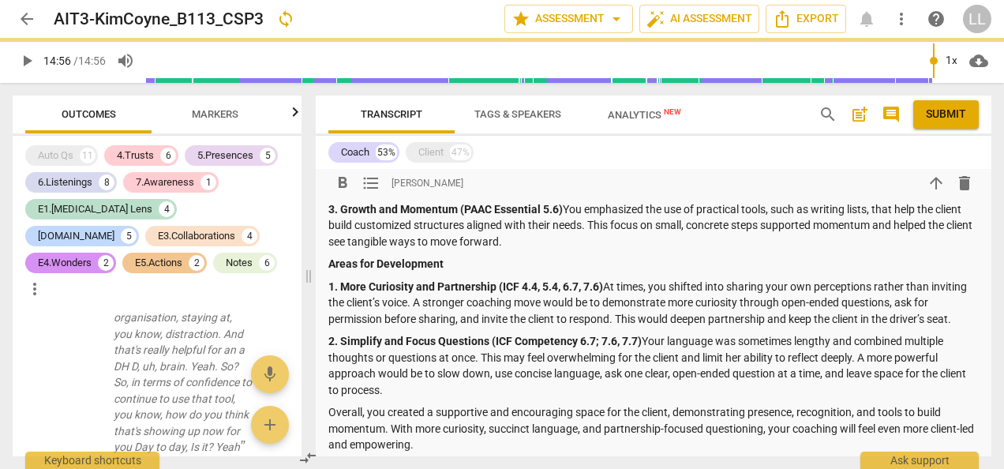
click at [565, 238] on p "3. Growth and Momentum (PAAC Essential 5.6) You emphasized the use of practical…" at bounding box center [653, 225] width 650 height 49
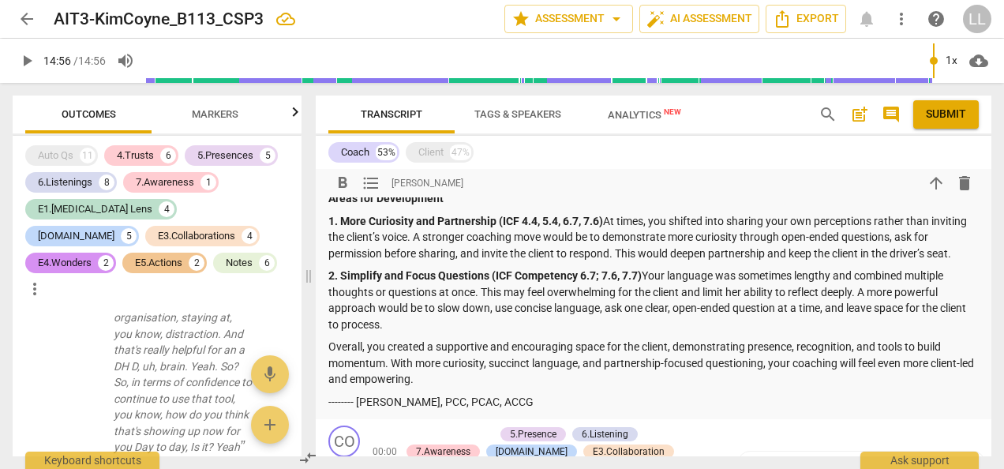
scroll to position [2301, 0]
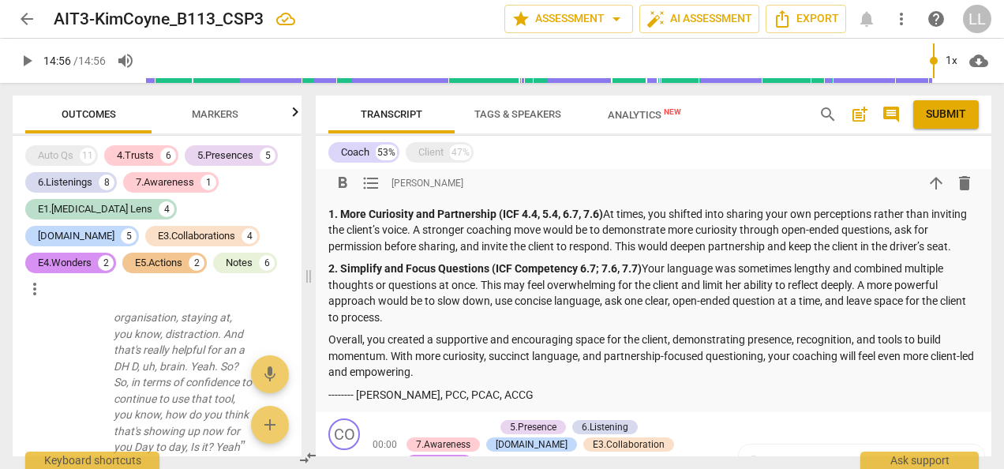
click at [342, 220] on strong "1. More Curiosity and Partnership (ICF 4.4, 5.4, 6.7, 7.6)" at bounding box center [465, 214] width 275 height 13
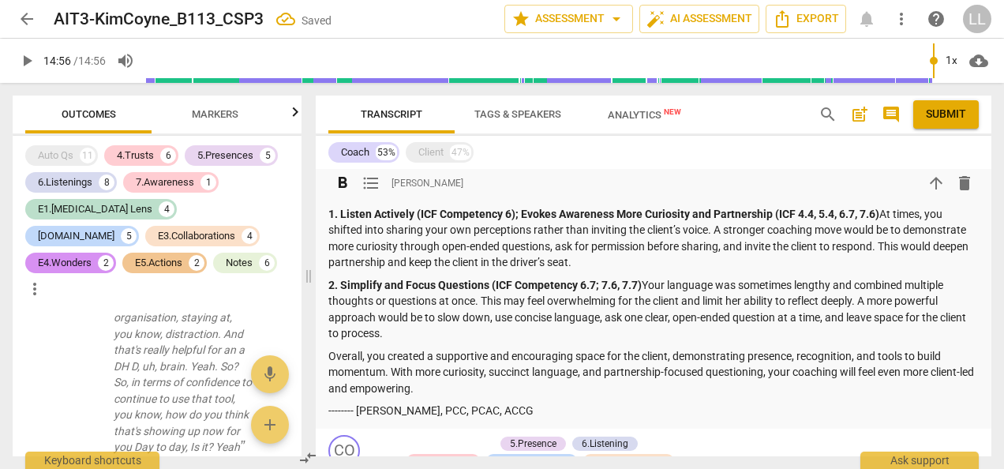
click at [521, 220] on strong "1. Listen Actively (ICF Competency 6); Evokes Awareness More Curiosity and Part…" at bounding box center [603, 214] width 551 height 13
click at [617, 220] on strong "1. Listen Actively (ICF Competency 6); Evokes Awareness More Curiosity and Part…" at bounding box center [603, 214] width 551 height 13
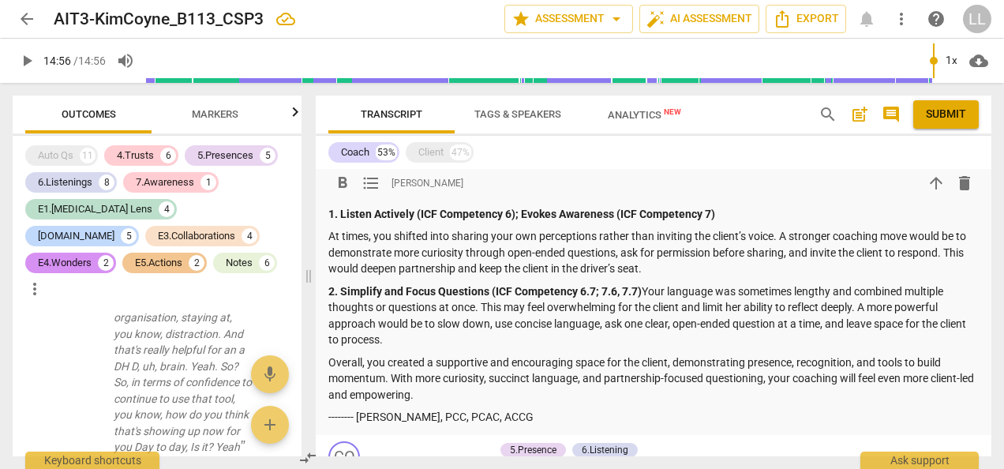
click at [657, 277] on p "At times, you shifted into sharing your own perceptions rather than inviting th…" at bounding box center [653, 252] width 650 height 49
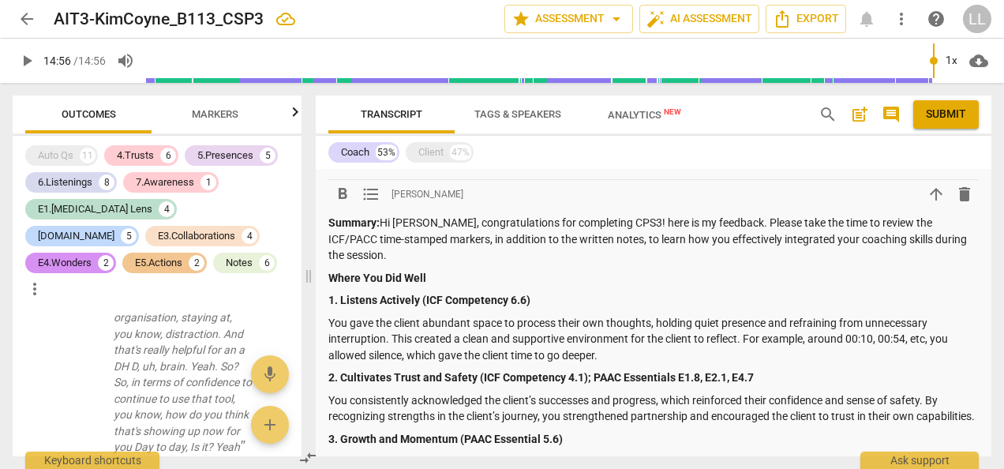
scroll to position [1985, 0]
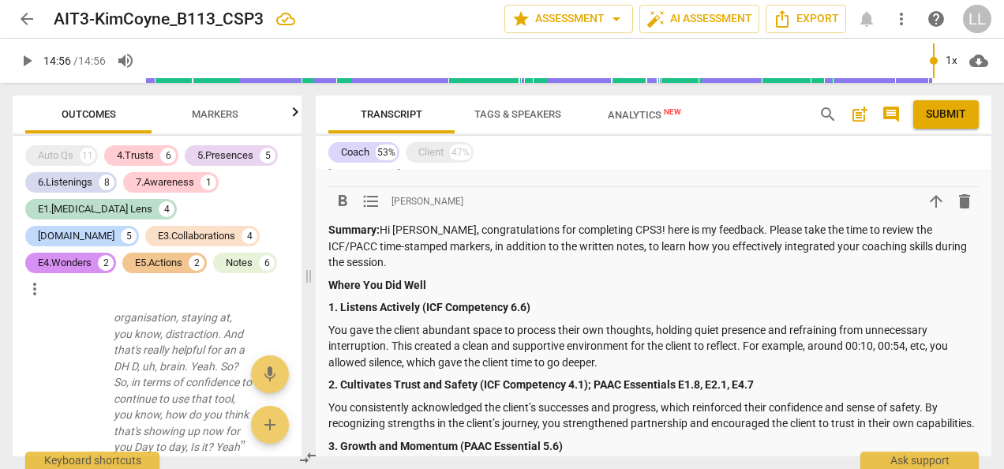
click at [504, 271] on p "Summary: Hi Kim, congratulations for completing CPS3! here is my feedback. Plea…" at bounding box center [653, 246] width 650 height 49
click at [936, 271] on p "Summary: Hi Kim, congratulations for completing CPS3! here is my feedback. Plea…" at bounding box center [653, 246] width 650 height 49
click at [552, 271] on p "Summary: Hi Kim, congratulations for completing CPS3! here is my feedback. Plea…" at bounding box center [653, 246] width 650 height 49
click at [645, 271] on p "Summary: Hi Kim, congratulations for completing CPS3! here is my feedback. Plea…" at bounding box center [653, 246] width 650 height 49
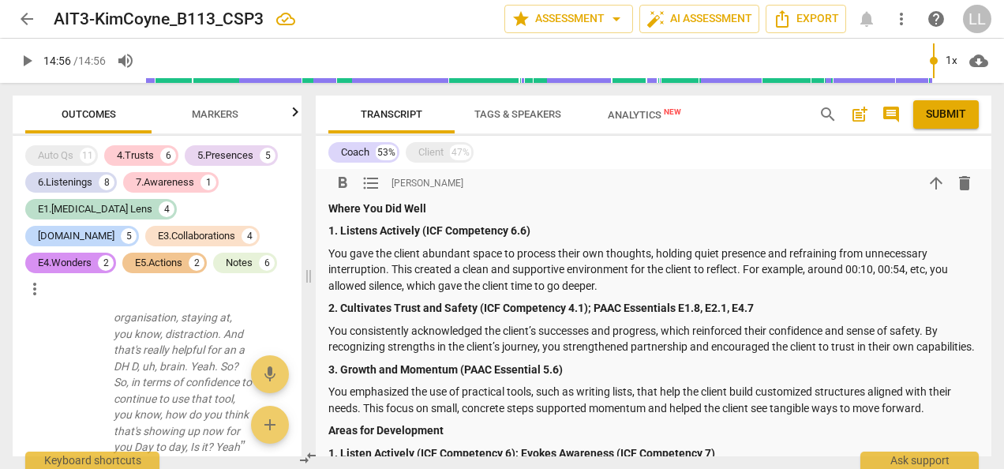
scroll to position [2064, 0]
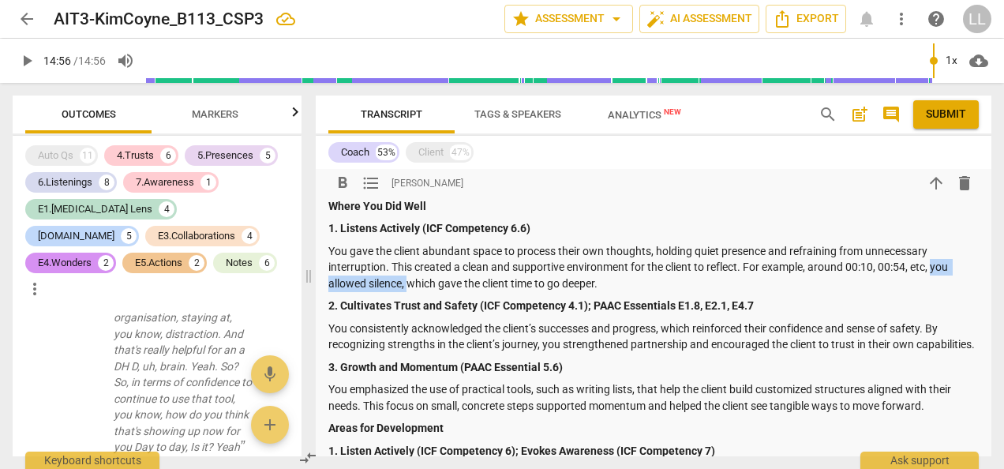
drag, startPoint x: 934, startPoint y: 298, endPoint x: 409, endPoint y: 317, distance: 526.0
click at [409, 292] on p "You gave the client abundant space to process their own thoughts, holding quiet…" at bounding box center [653, 267] width 650 height 49
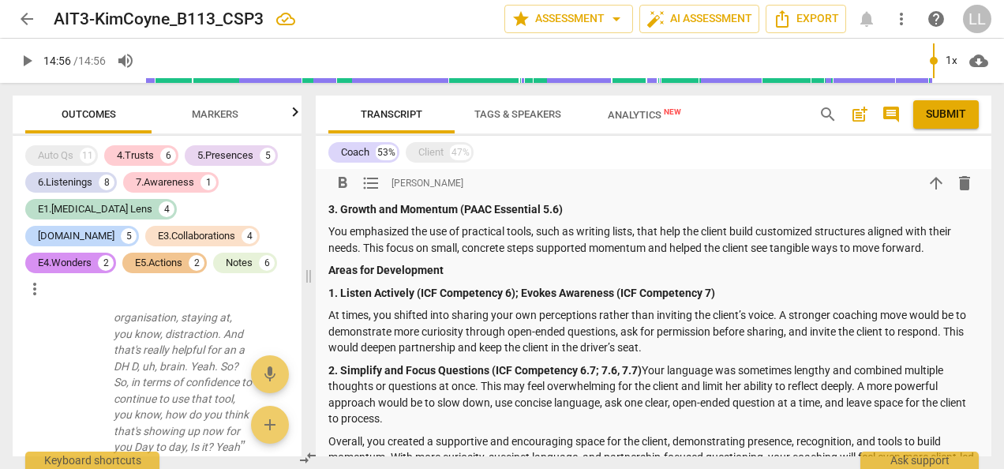
scroll to position [2301, 0]
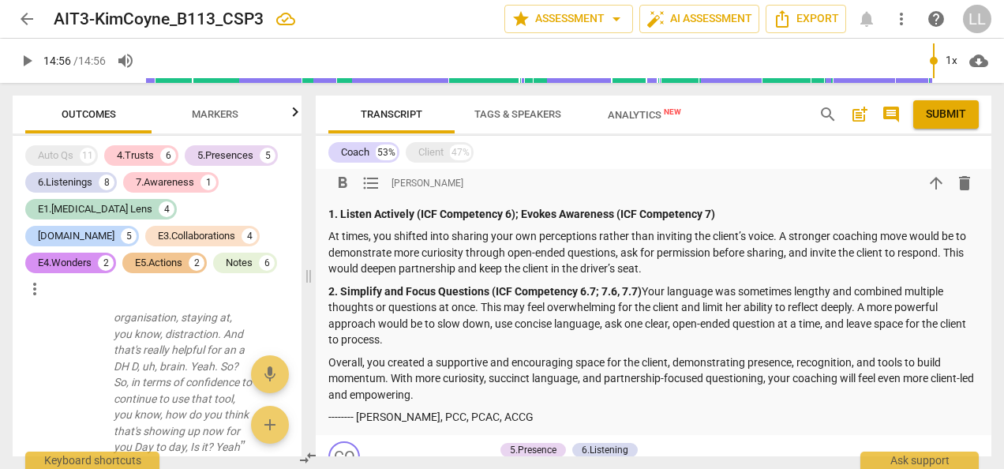
click at [643, 337] on p "2. Simplify and Focus Questions (ICF Competency 6.7; 7.6, 7.7) Your language wa…" at bounding box center [653, 315] width 650 height 65
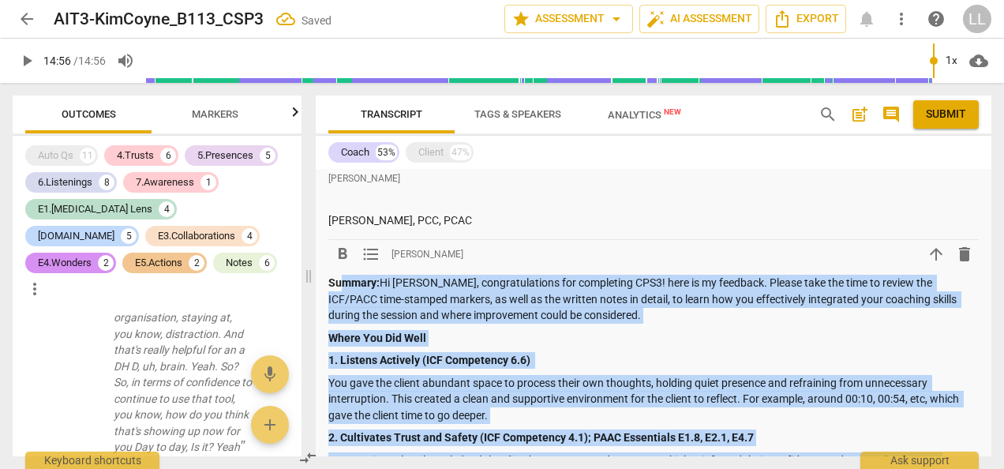
scroll to position [1896, 0]
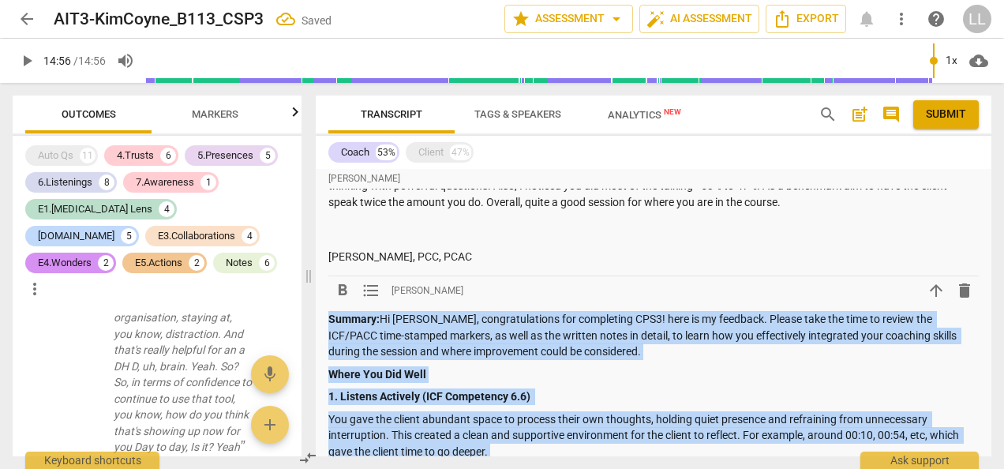
drag, startPoint x: 495, startPoint y: 390, endPoint x: 325, endPoint y: 342, distance: 176.4
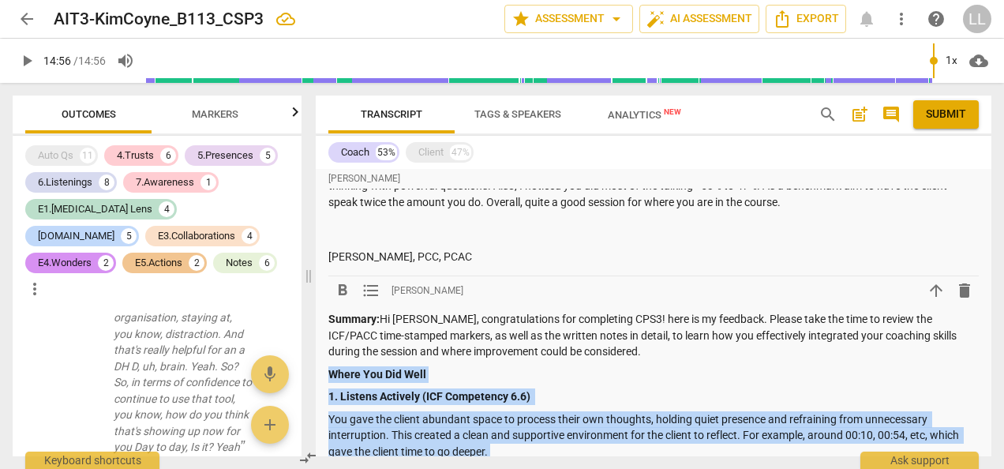
copy div "Where You Did Well 1. Listens Actively (ICF Competency 6.6) You gave the client…"
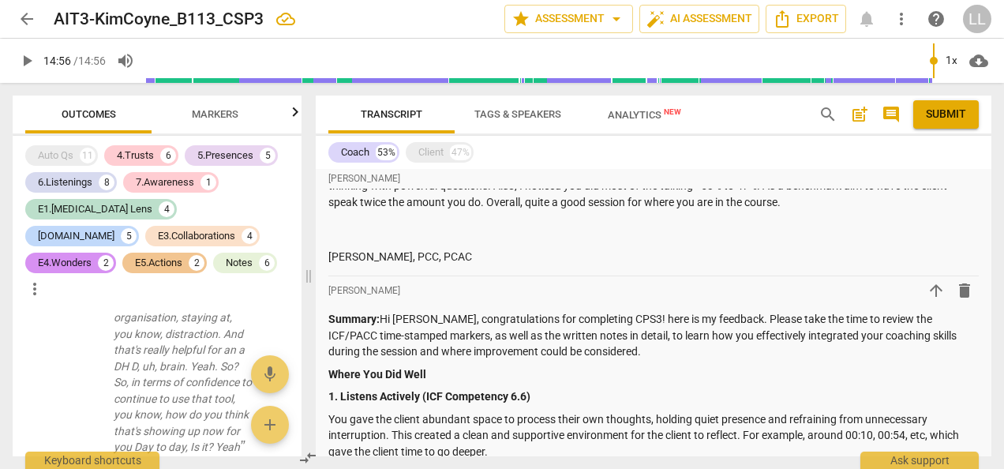
click at [513, 210] on p "Summary: Quite a Good session Kim. You definitely asked some good questions and…" at bounding box center [653, 161] width 650 height 97
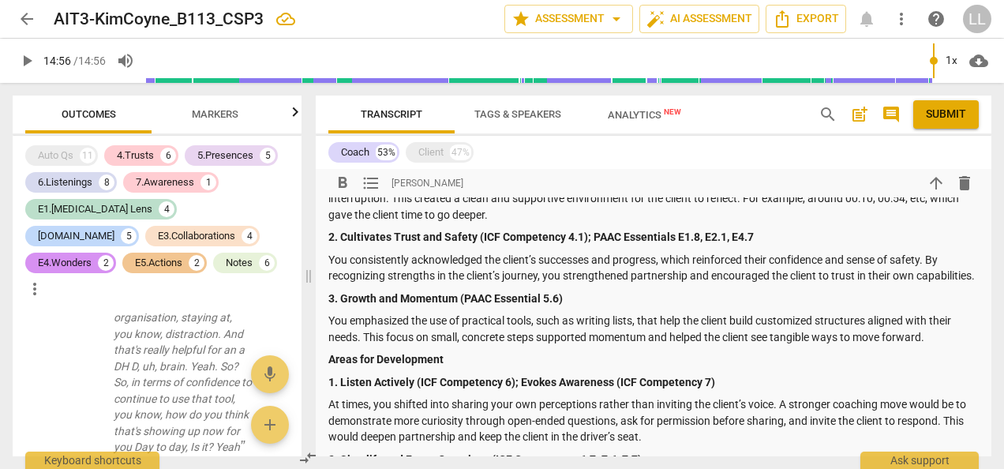
scroll to position [2054, 0]
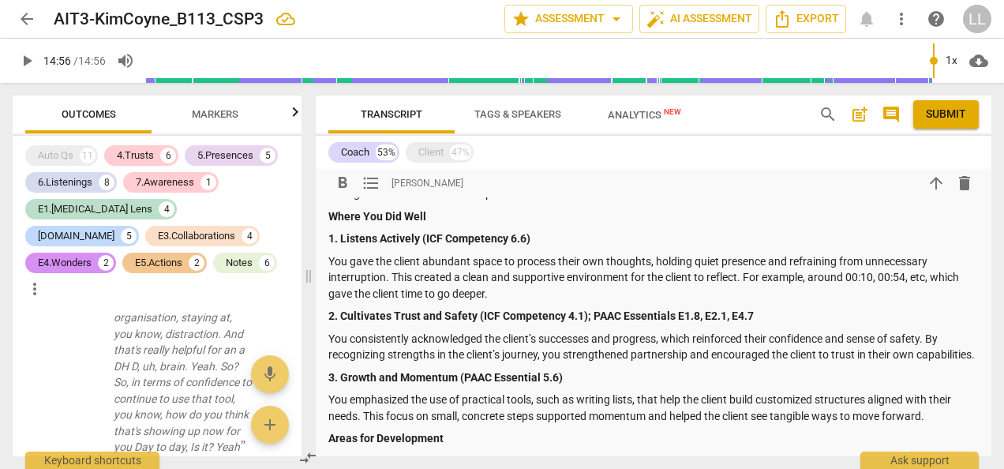
click at [580, 291] on p "You gave the client abundant space to process their own thoughts, holding quiet…" at bounding box center [653, 277] width 650 height 49
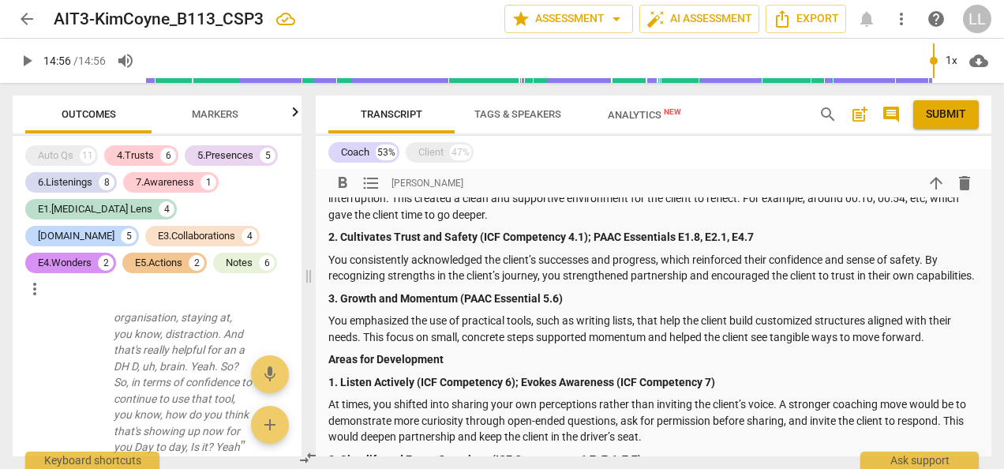
click at [893, 284] on p "You consistently acknowledged the client’s successes and progress, which reinfo…" at bounding box center [653, 268] width 650 height 32
click at [331, 345] on p "You emphasized the use of practical tools, such as writing lists, that help the…" at bounding box center [653, 329] width 650 height 32
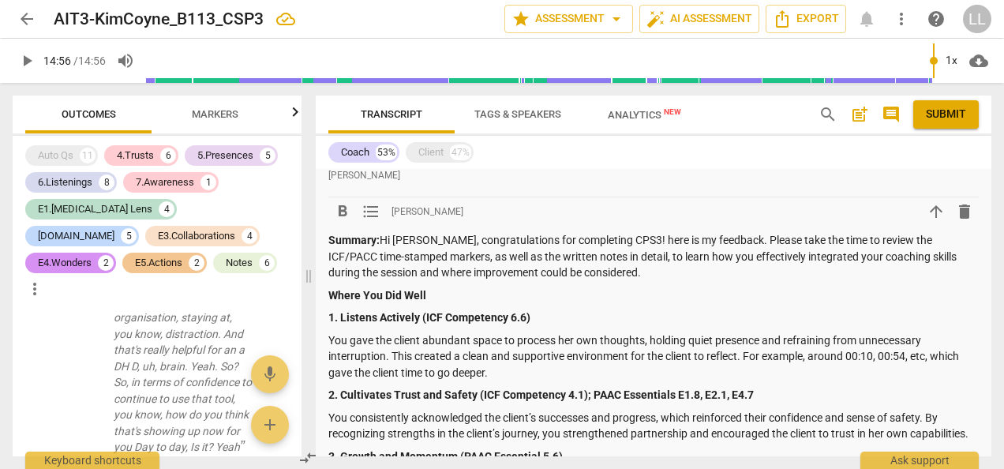
scroll to position [1580, 0]
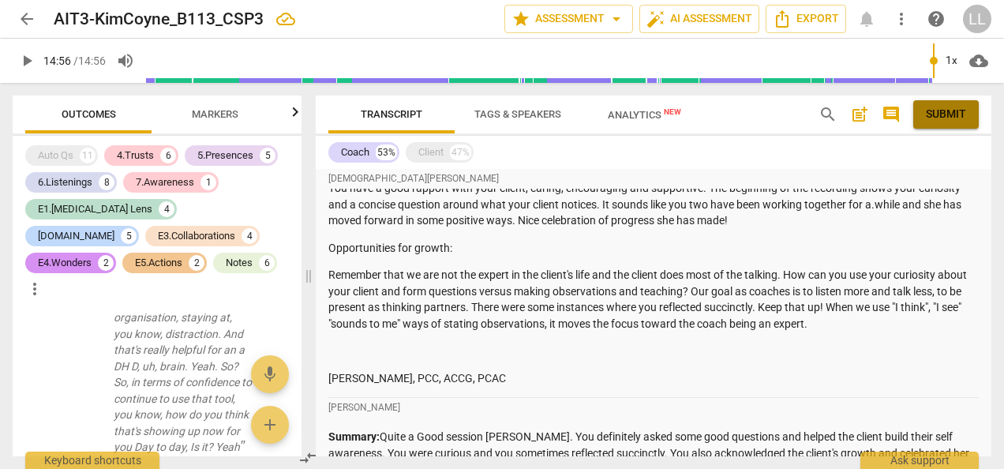
drag, startPoint x: 942, startPoint y: 115, endPoint x: 584, endPoint y: 77, distance: 359.5
click at [942, 115] on span "Submit" at bounding box center [946, 115] width 40 height 16
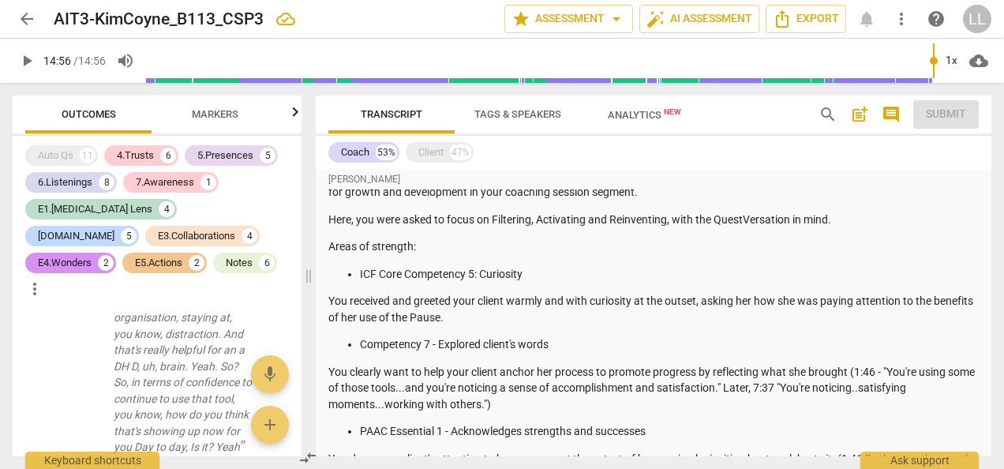
scroll to position [710, 0]
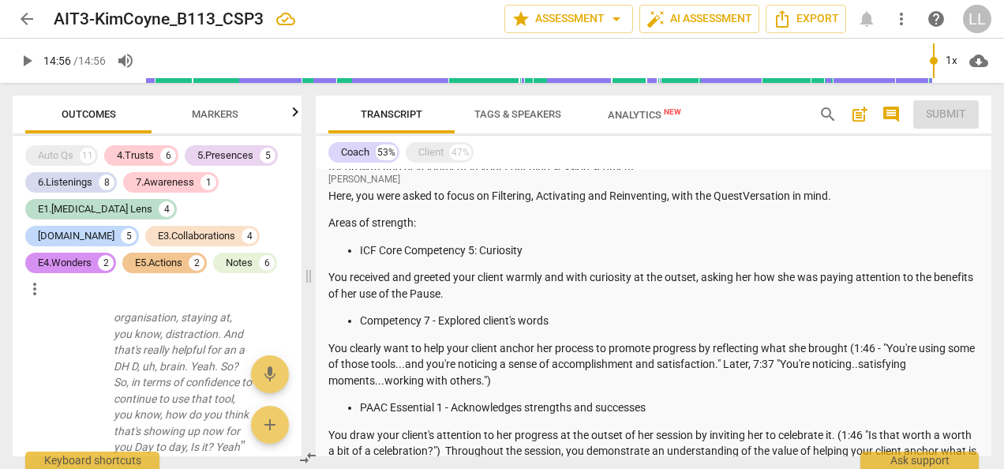
type input "896"
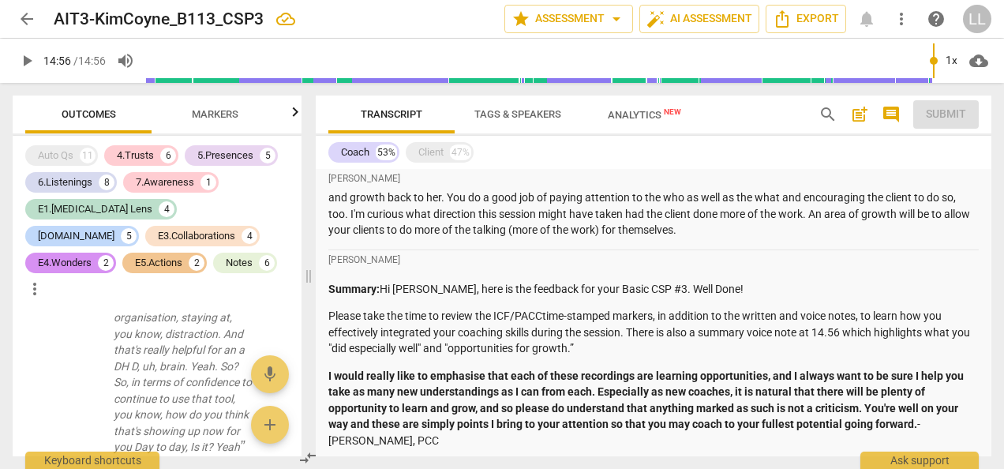
scroll to position [0, 0]
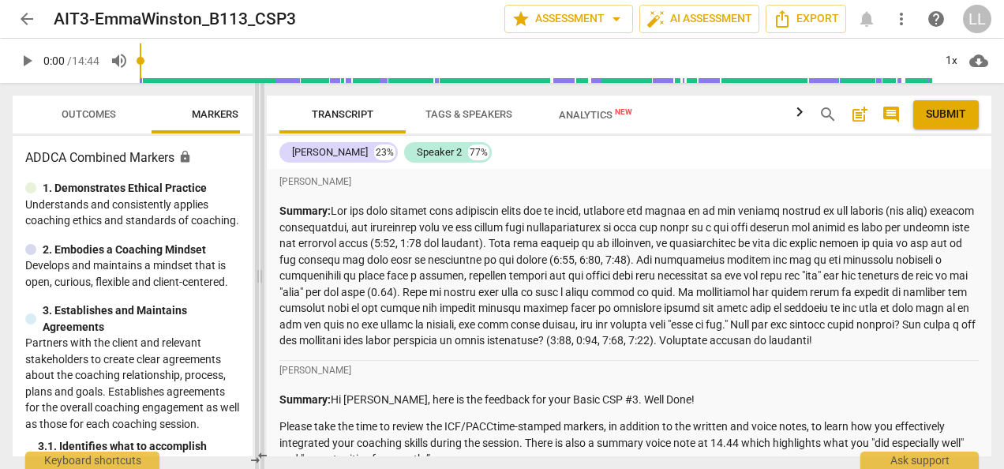
drag, startPoint x: 499, startPoint y: 277, endPoint x: 243, endPoint y: 271, distance: 255.8
click at [255, 271] on span at bounding box center [259, 276] width 9 height 386
